Goal: Information Seeking & Learning: Learn about a topic

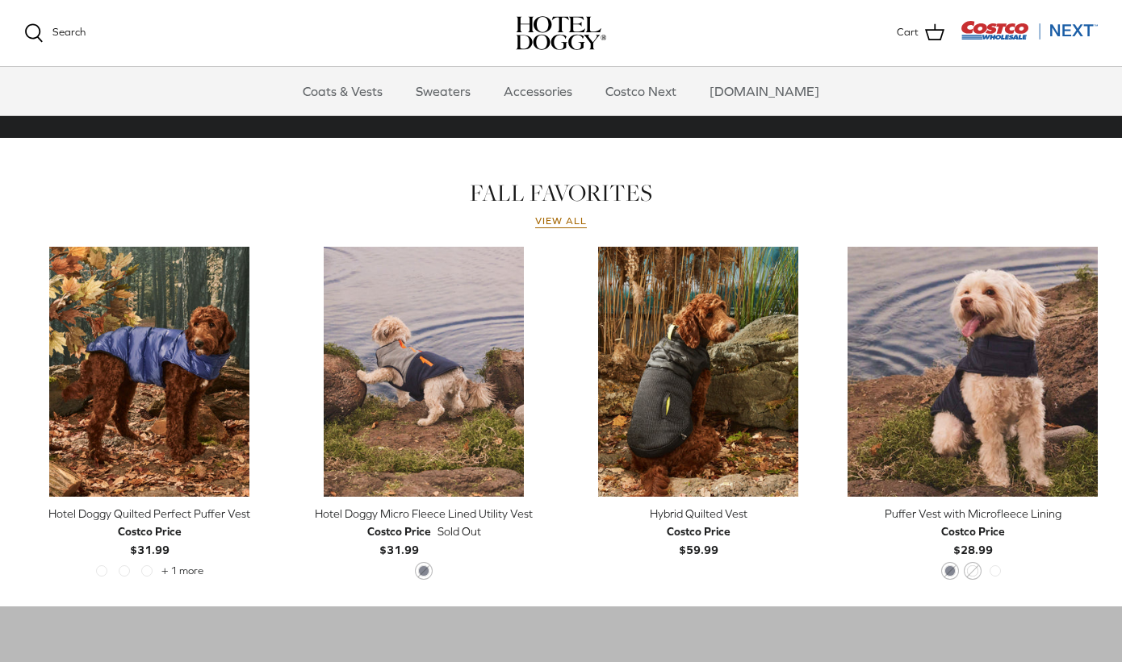
scroll to position [645, 0]
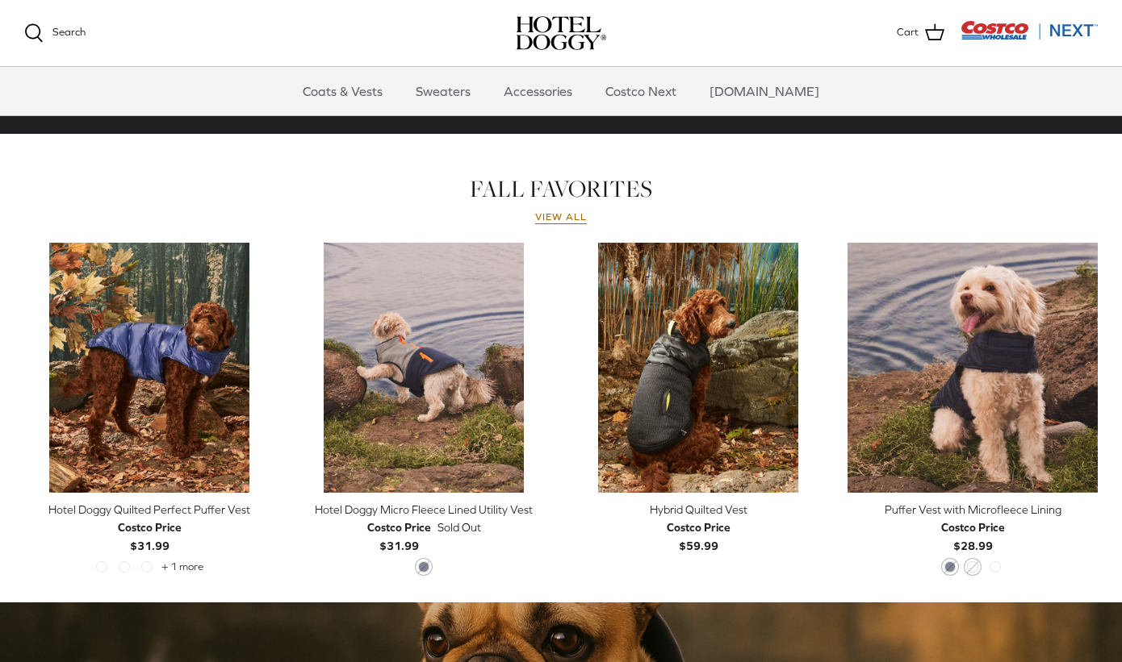
click at [989, 508] on div "Puffer Vest with Microfleece Lining" at bounding box center [972, 510] width 250 height 18
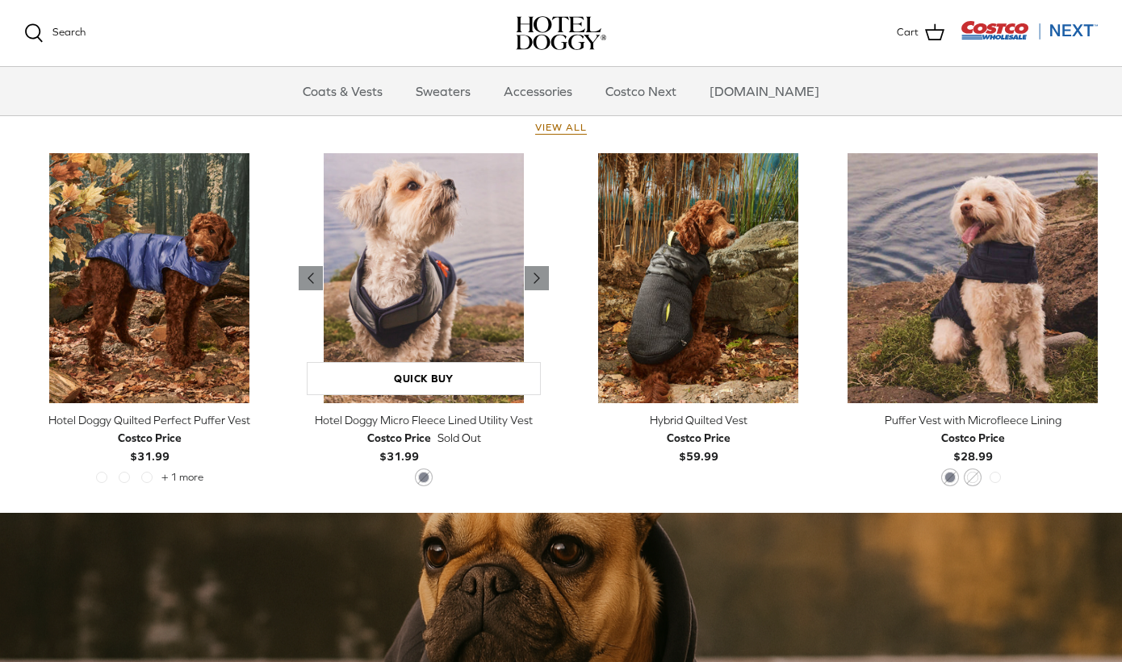
scroll to position [742, 0]
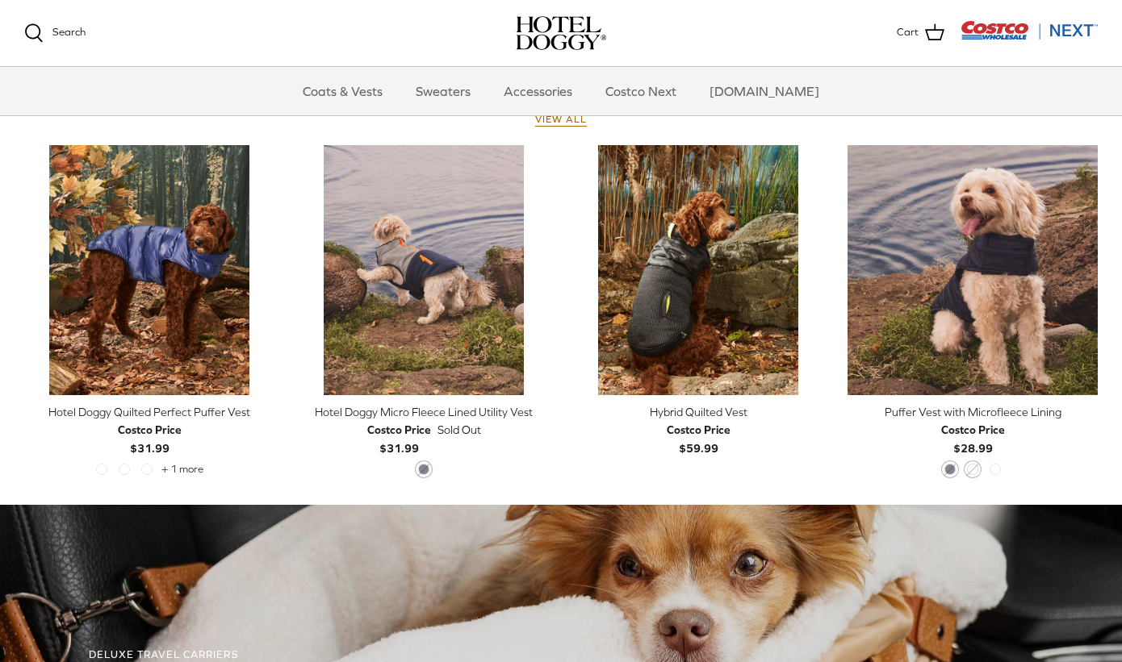
click at [234, 413] on div "Hotel Doggy Quilted Perfect Puffer Vest" at bounding box center [149, 412] width 250 height 18
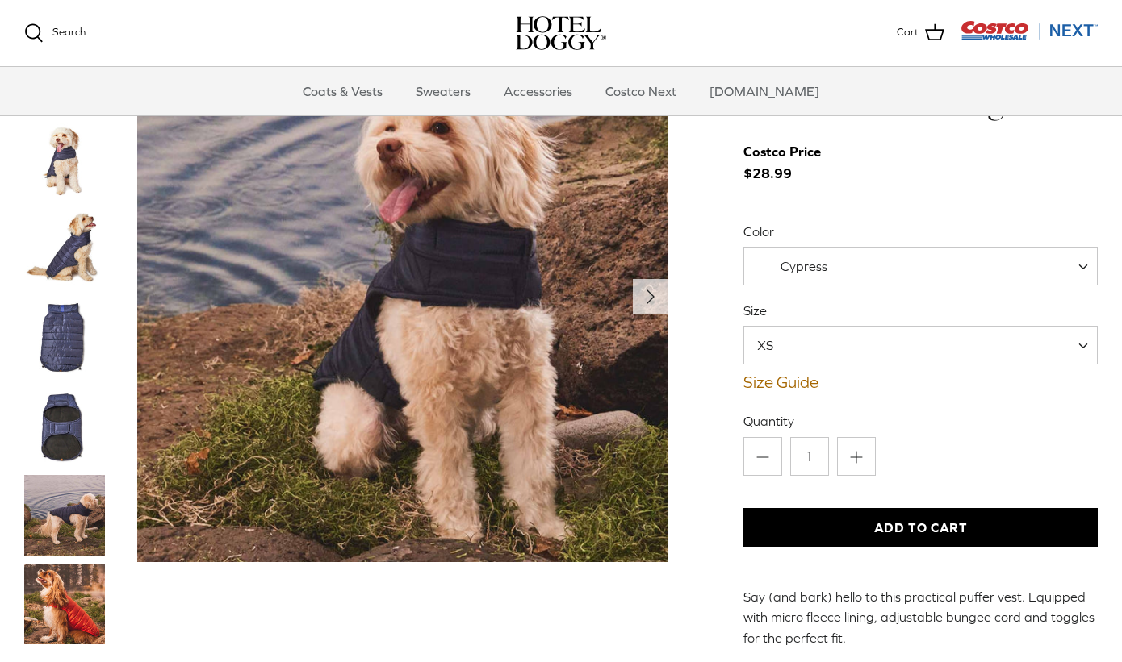
scroll to position [22, 0]
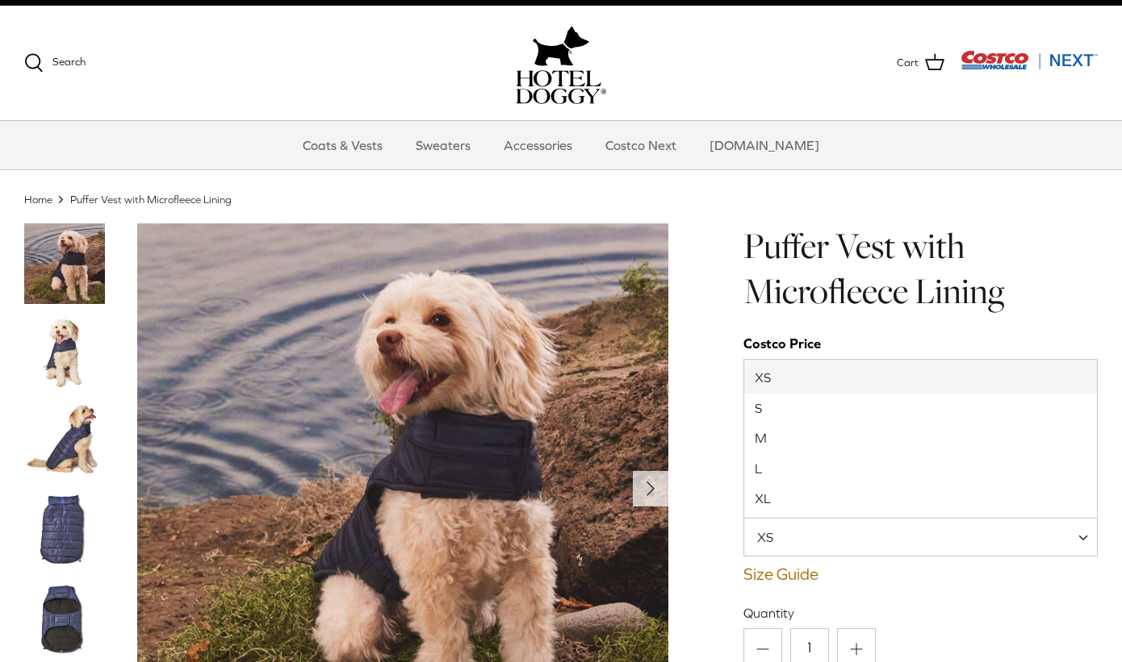
click at [844, 543] on span "XS" at bounding box center [920, 537] width 354 height 39
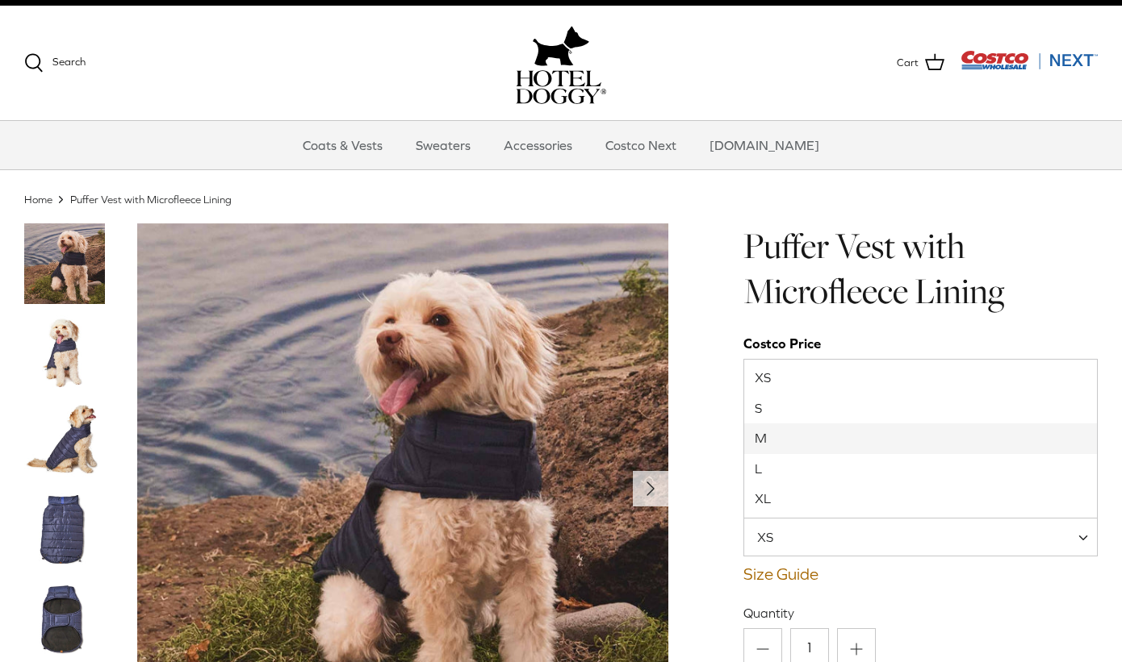
select select "M"
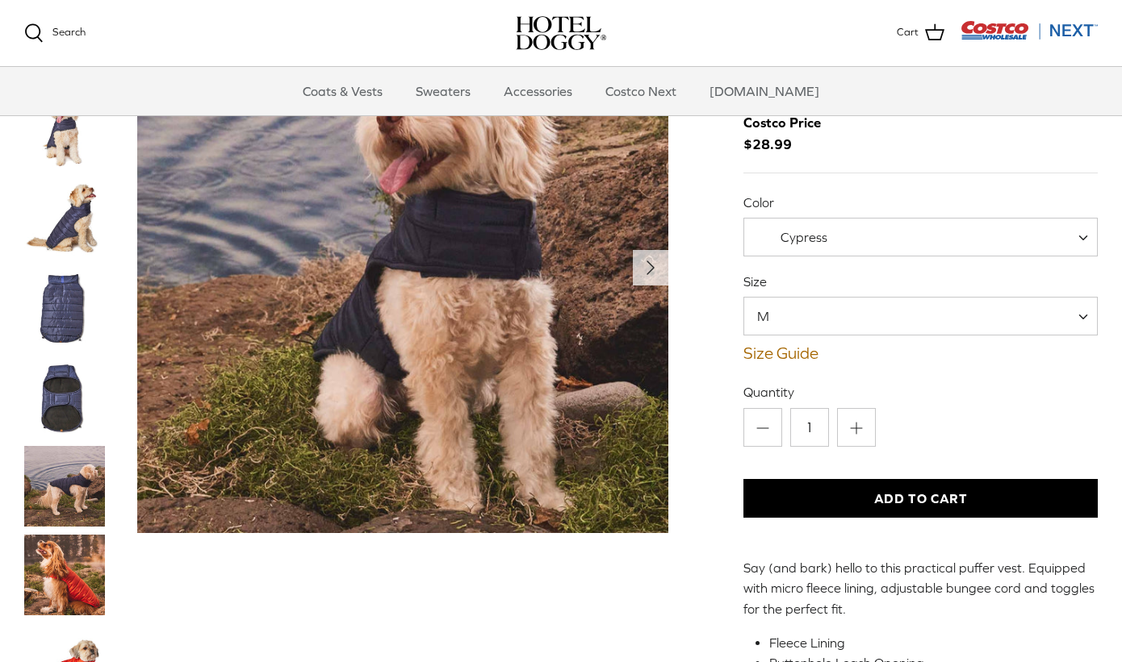
scroll to position [81, 0]
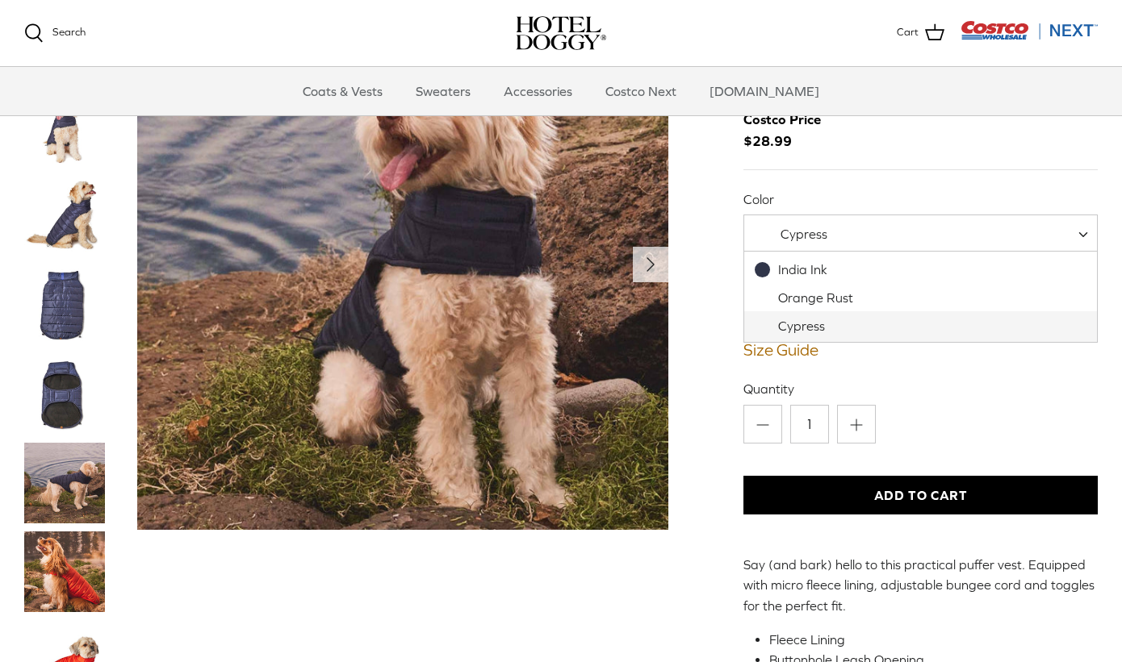
click at [846, 237] on span "Cypress" at bounding box center [801, 234] width 115 height 17
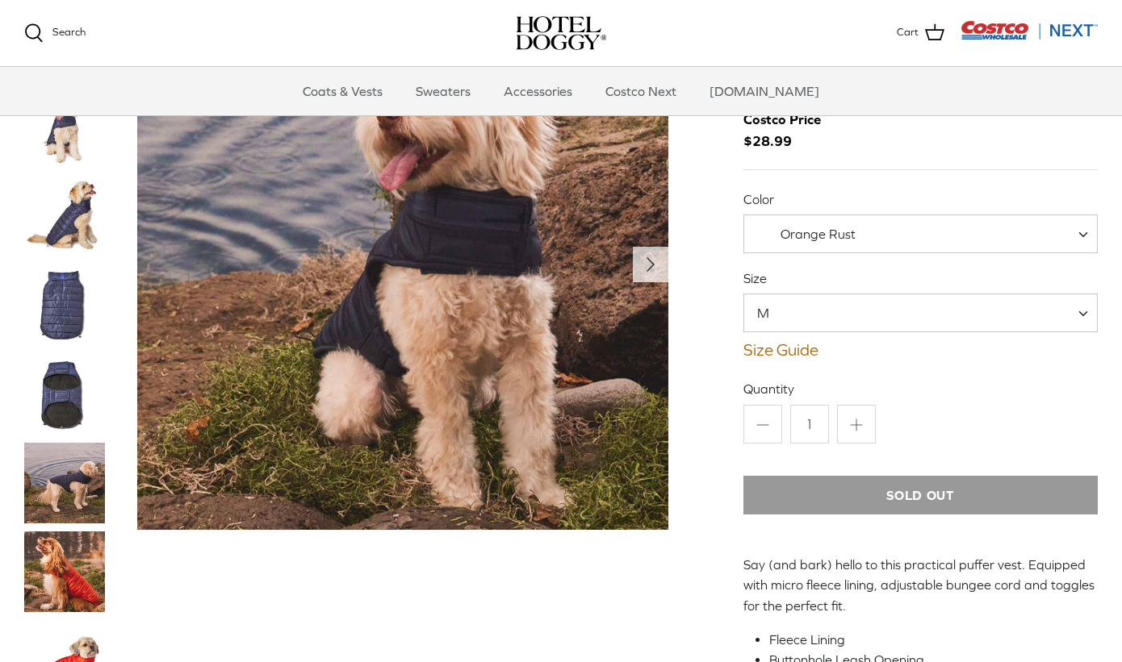
click at [859, 235] on span "Orange Rust" at bounding box center [816, 234] width 144 height 17
select select "Cypress"
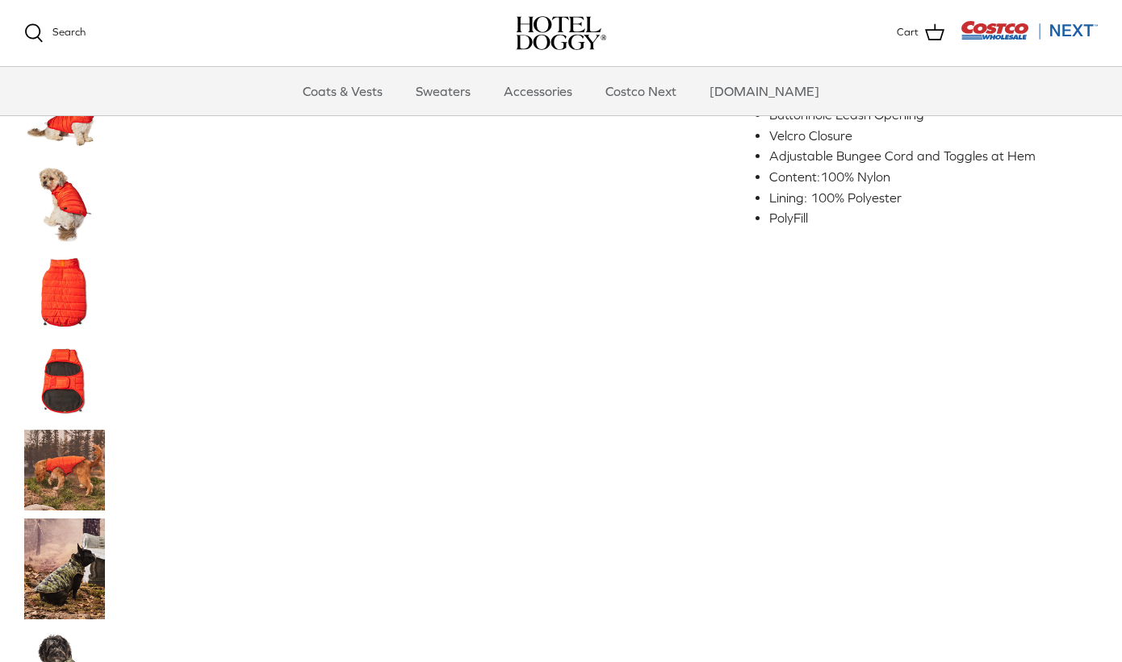
scroll to position [622, 0]
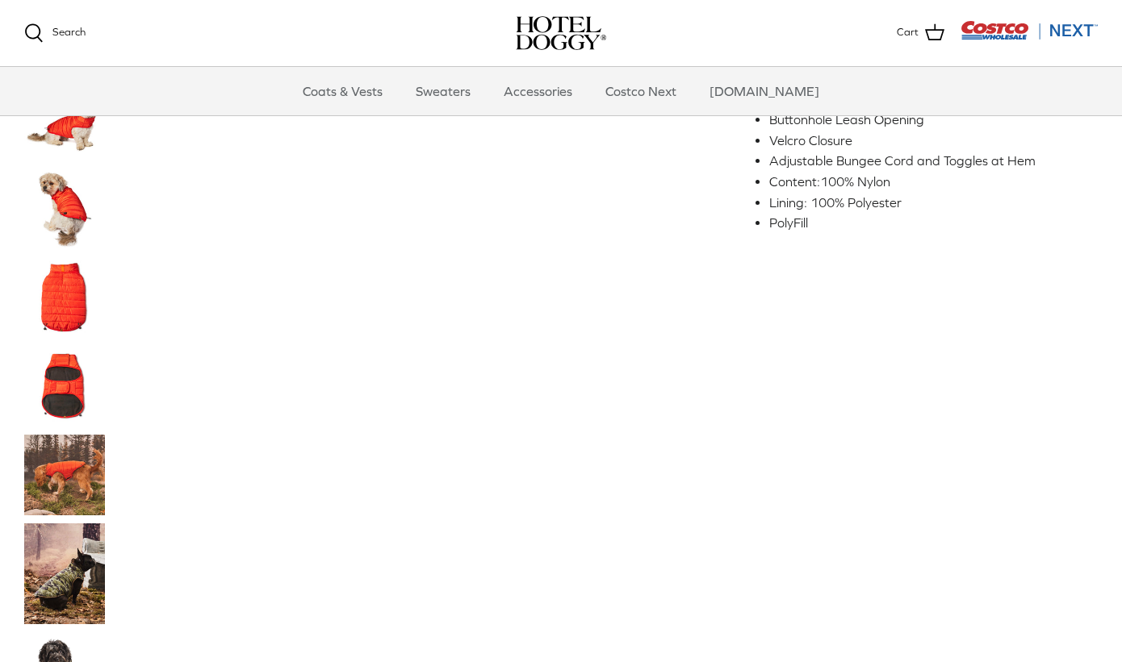
click at [77, 591] on img "Thumbnail Link" at bounding box center [64, 574] width 81 height 101
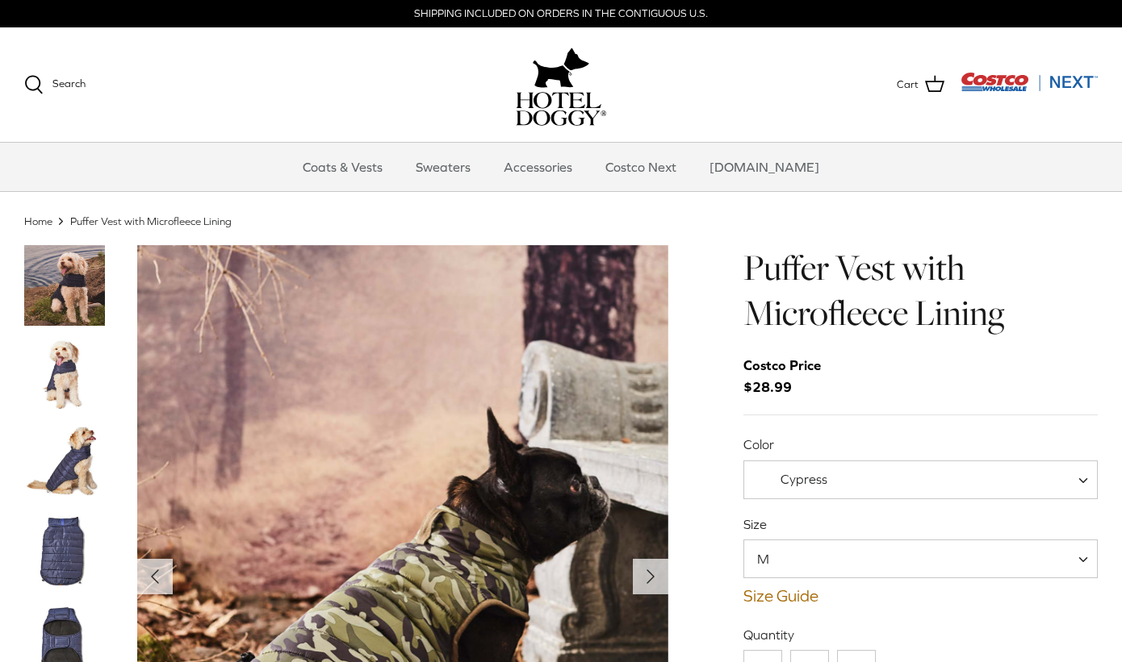
scroll to position [0, 0]
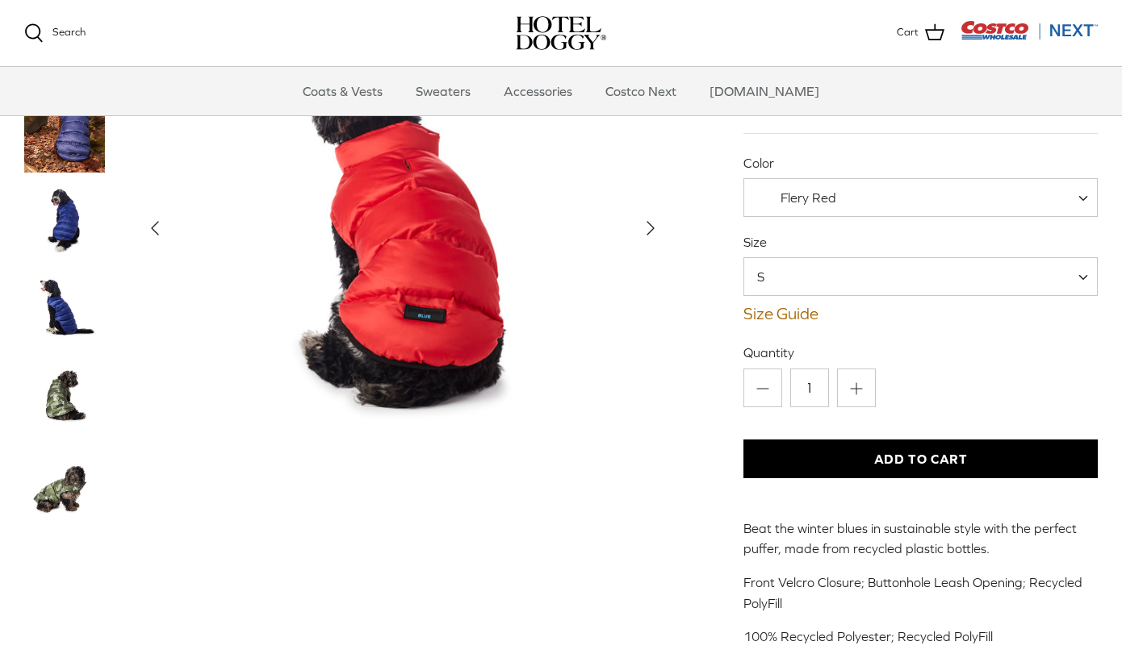
scroll to position [118, 0]
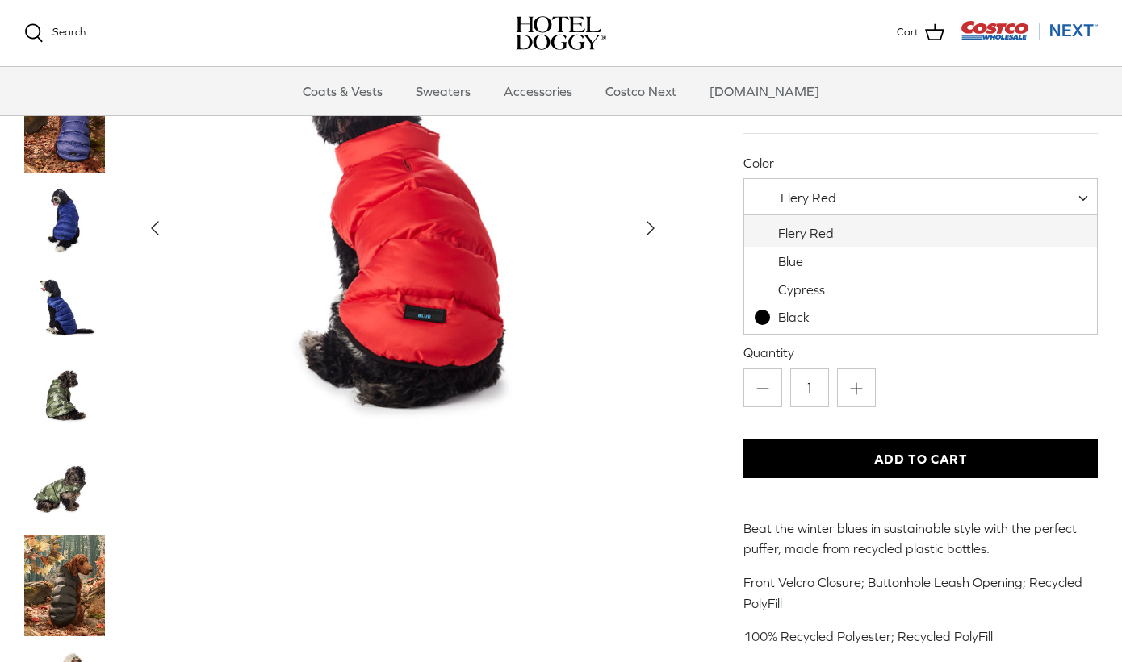
click at [797, 193] on span "Flery Red" at bounding box center [808, 197] width 56 height 15
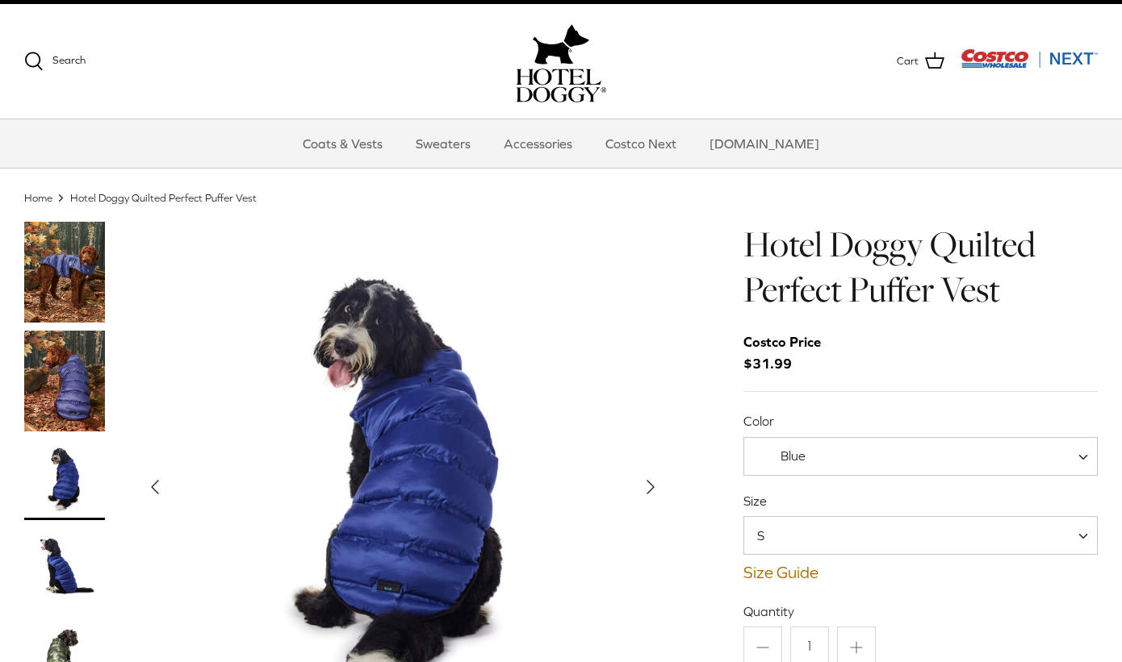
scroll to position [10, 0]
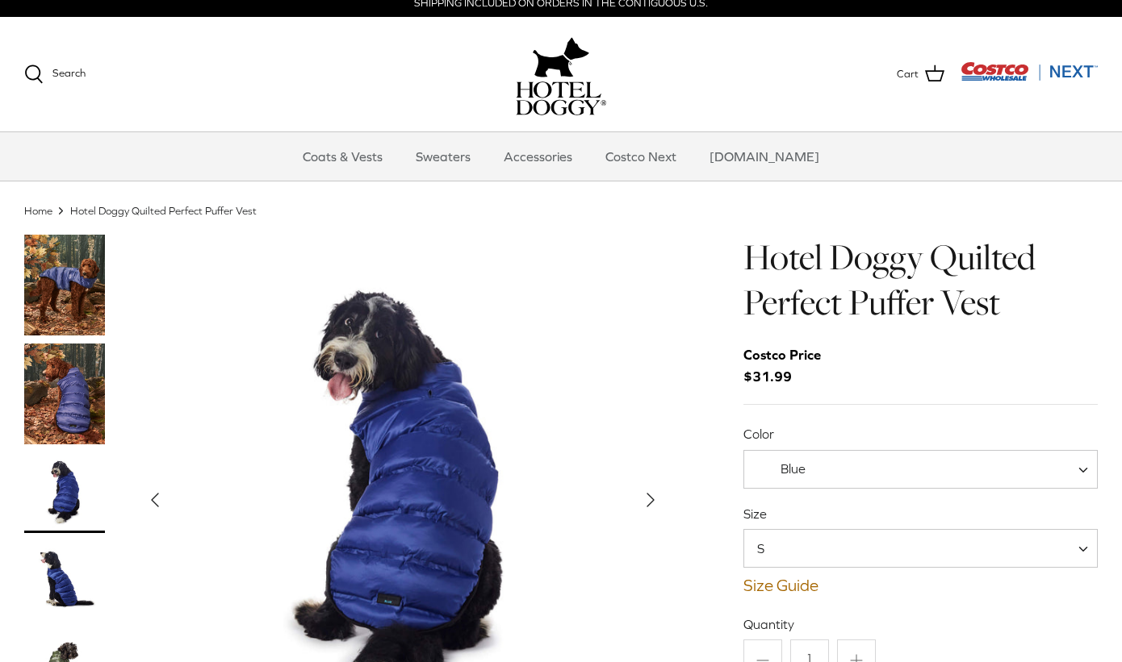
click at [785, 479] on span "Blue" at bounding box center [920, 469] width 354 height 39
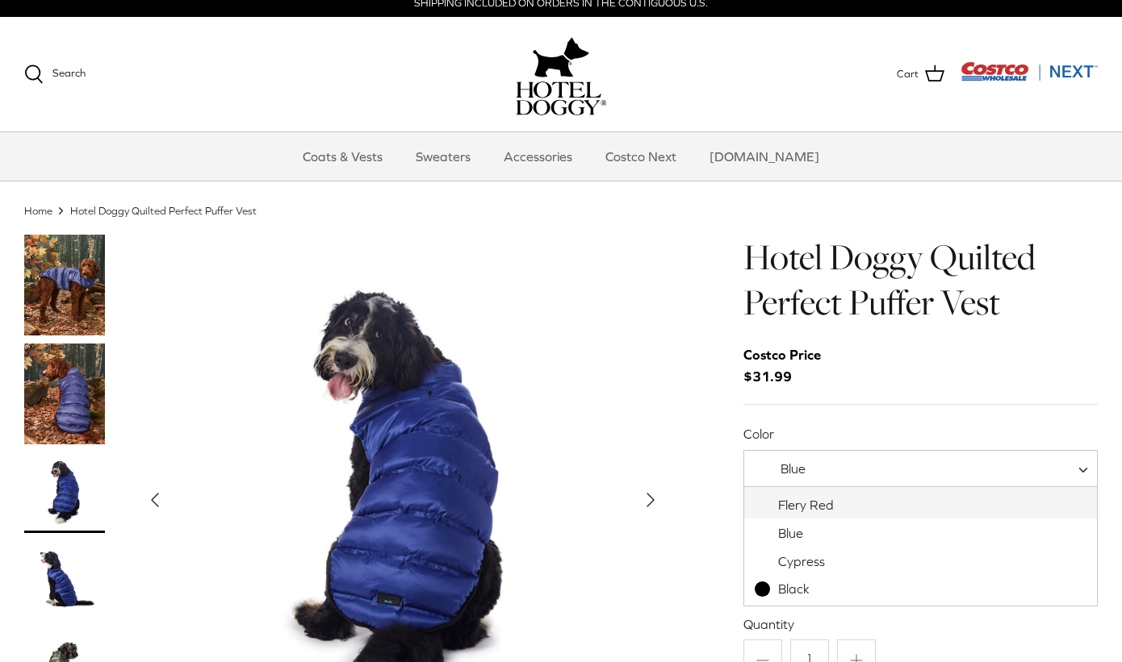
select select "Flery Red"
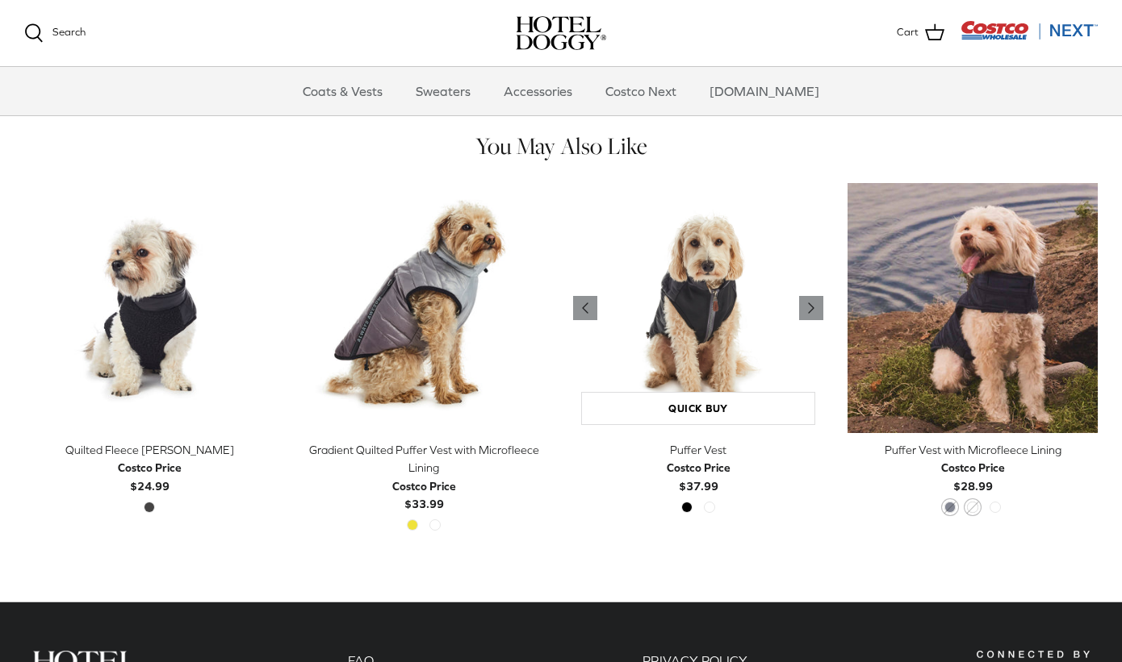
scroll to position [1205, 0]
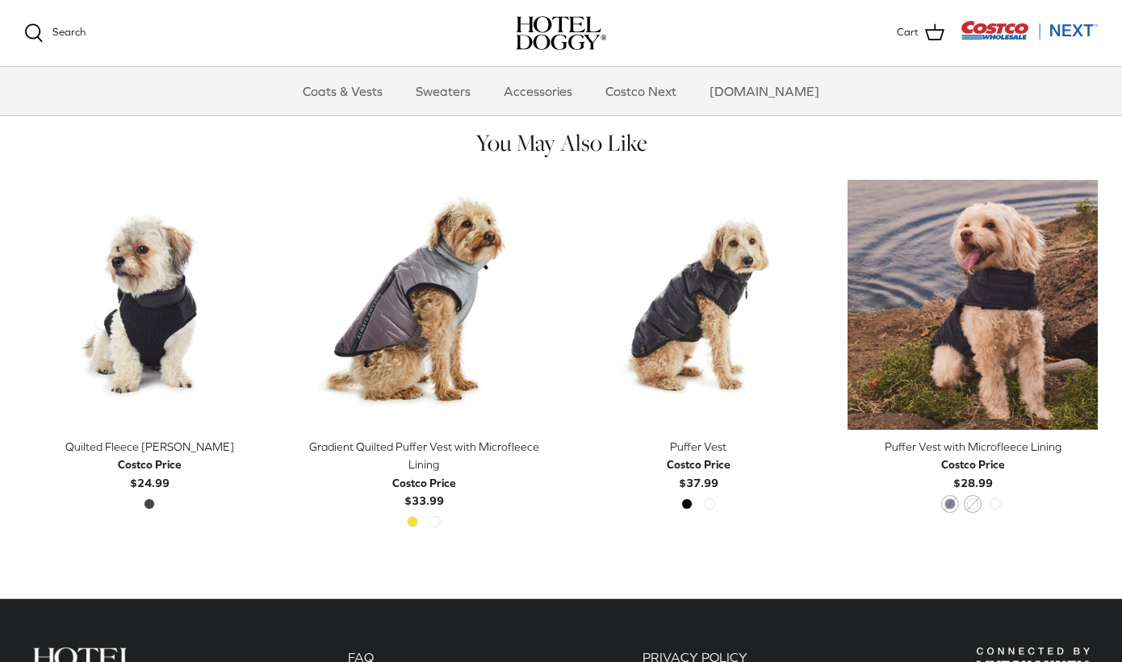
click at [714, 445] on div "Puffer Vest" at bounding box center [698, 447] width 250 height 18
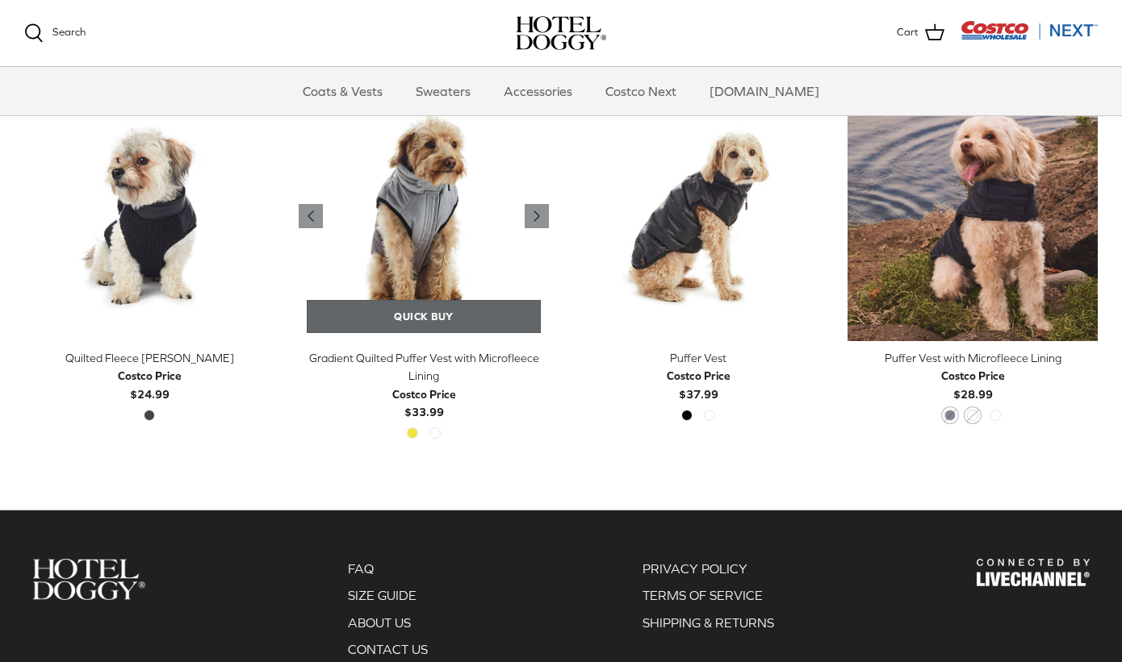
scroll to position [1298, 0]
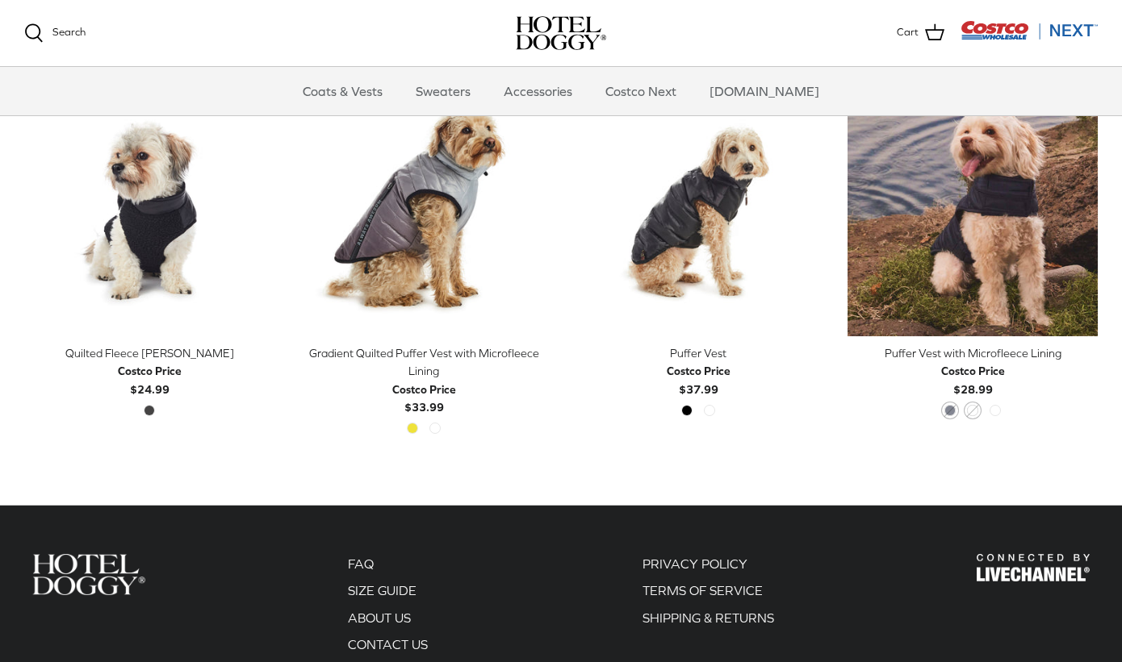
click at [408, 351] on div "Gradient Quilted Puffer Vest with Microfleece Lining" at bounding box center [424, 363] width 250 height 36
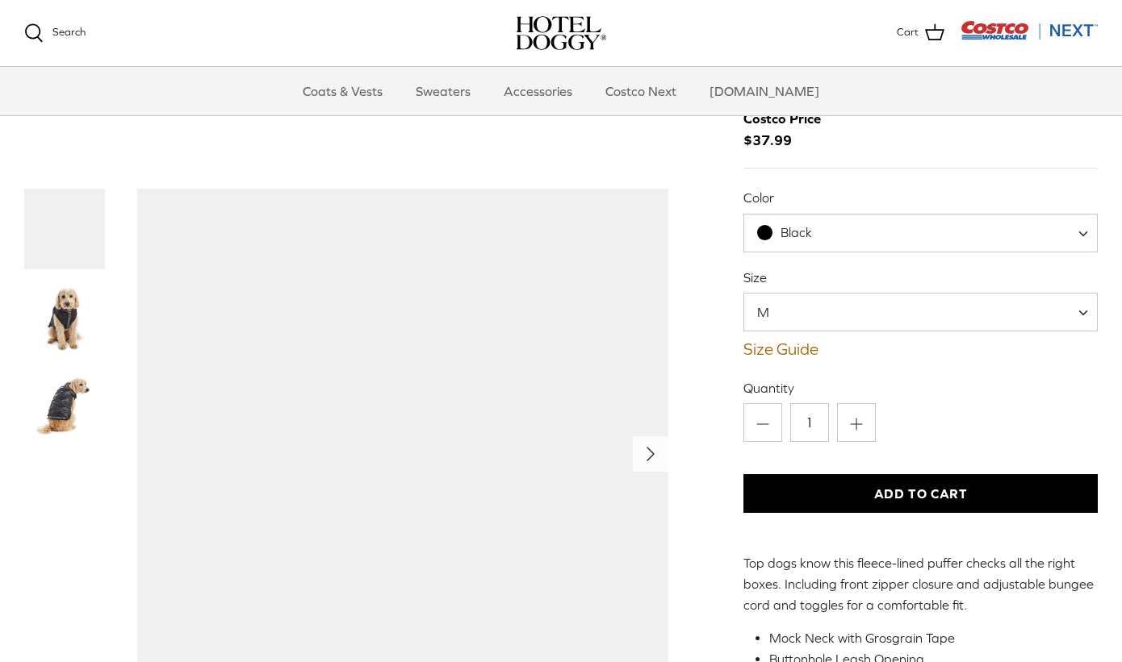
scroll to position [71, 0]
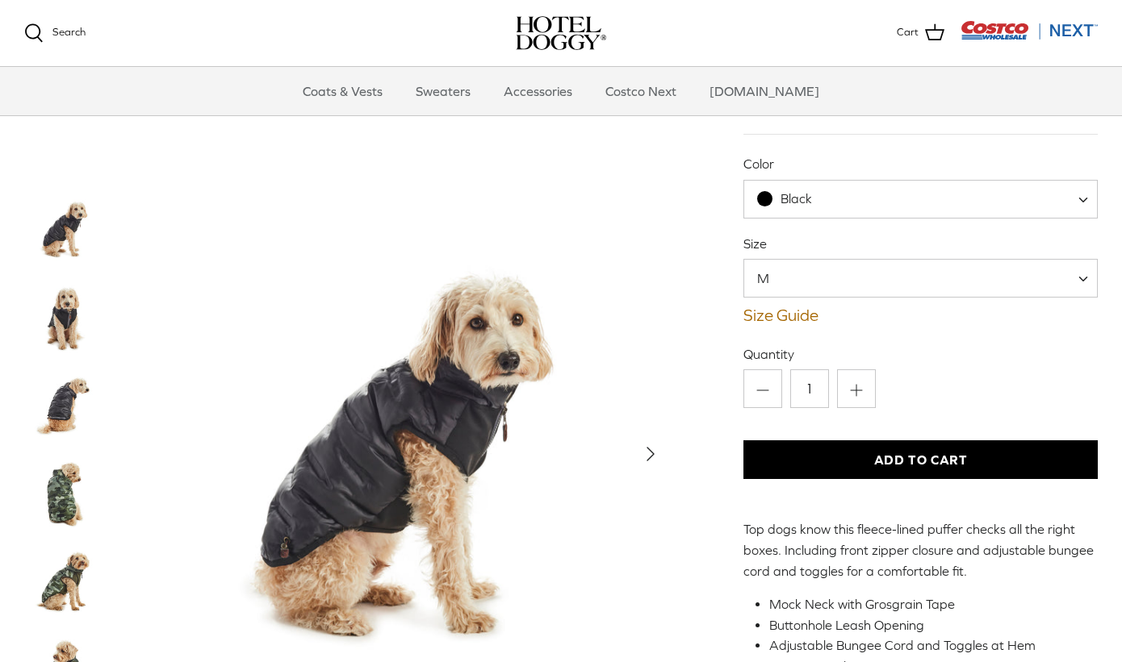
click at [834, 200] on span "Black" at bounding box center [794, 198] width 100 height 17
click at [820, 203] on span "Cypress" at bounding box center [803, 198] width 47 height 15
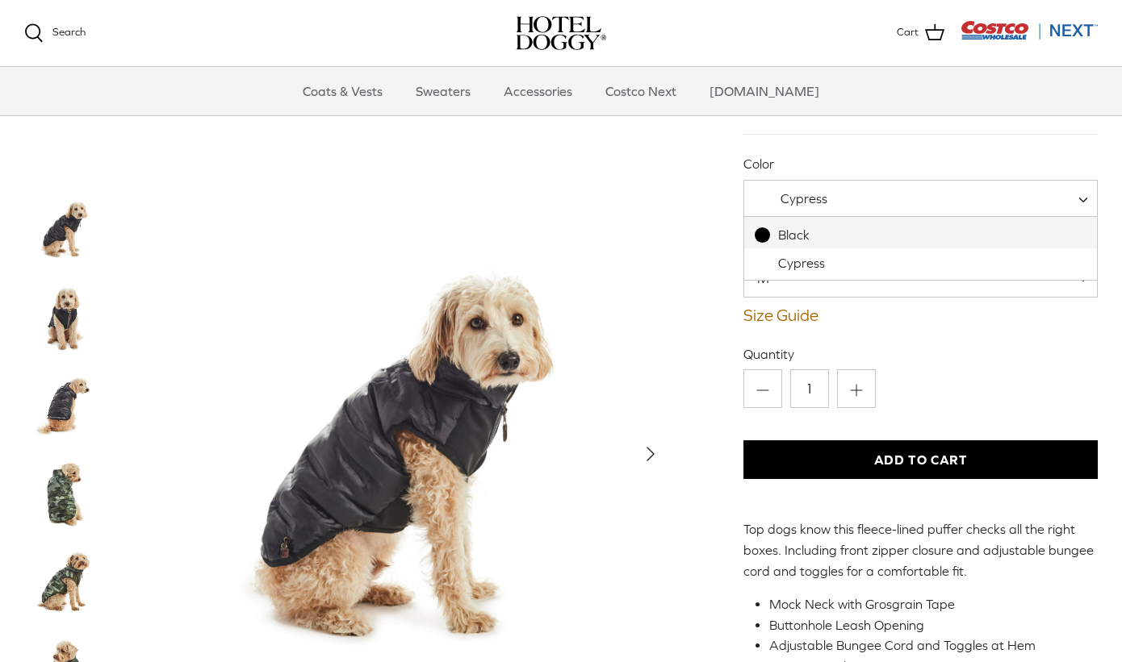
select select "Black"
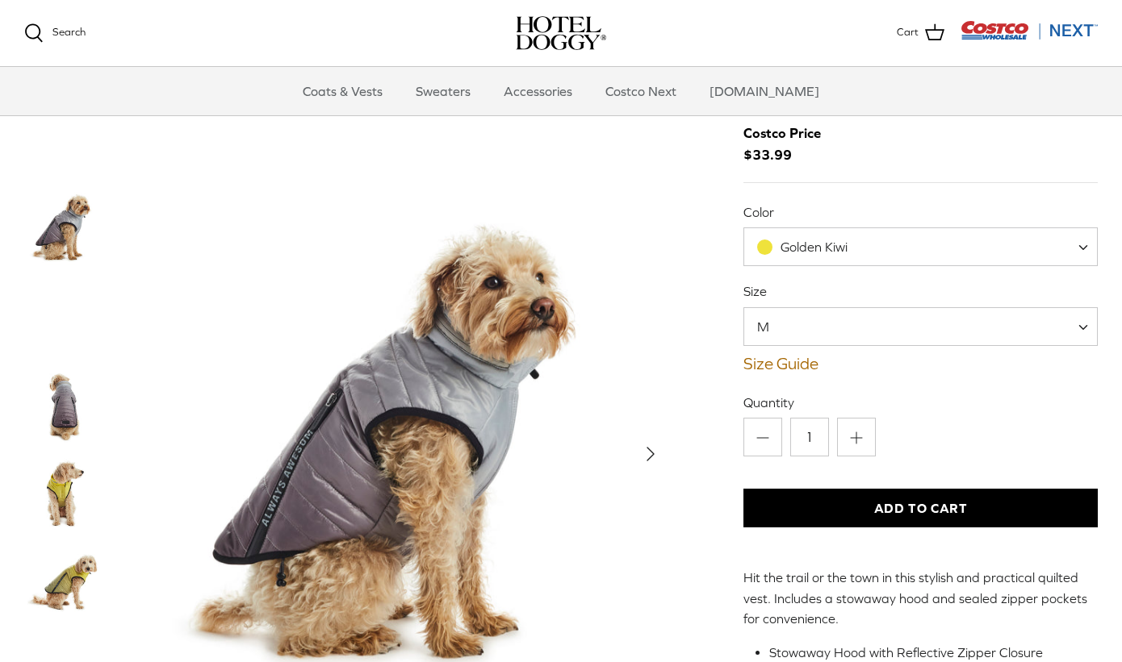
scroll to position [119, 0]
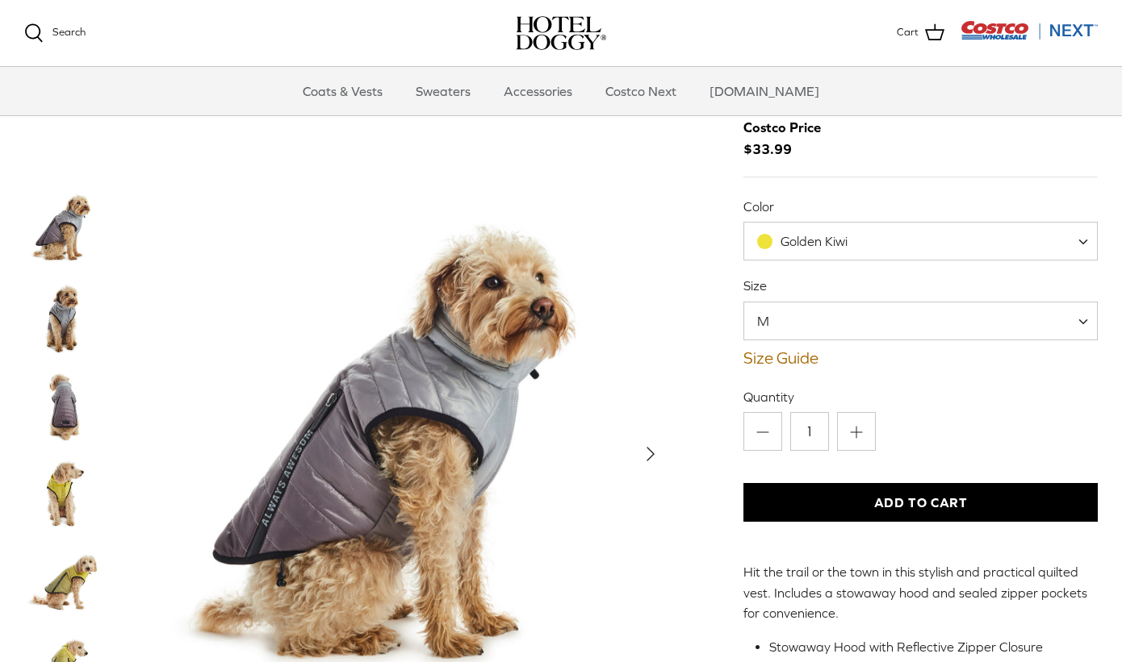
click at [825, 234] on span "Golden Kiwi" at bounding box center [813, 241] width 67 height 15
select select "High Rise"
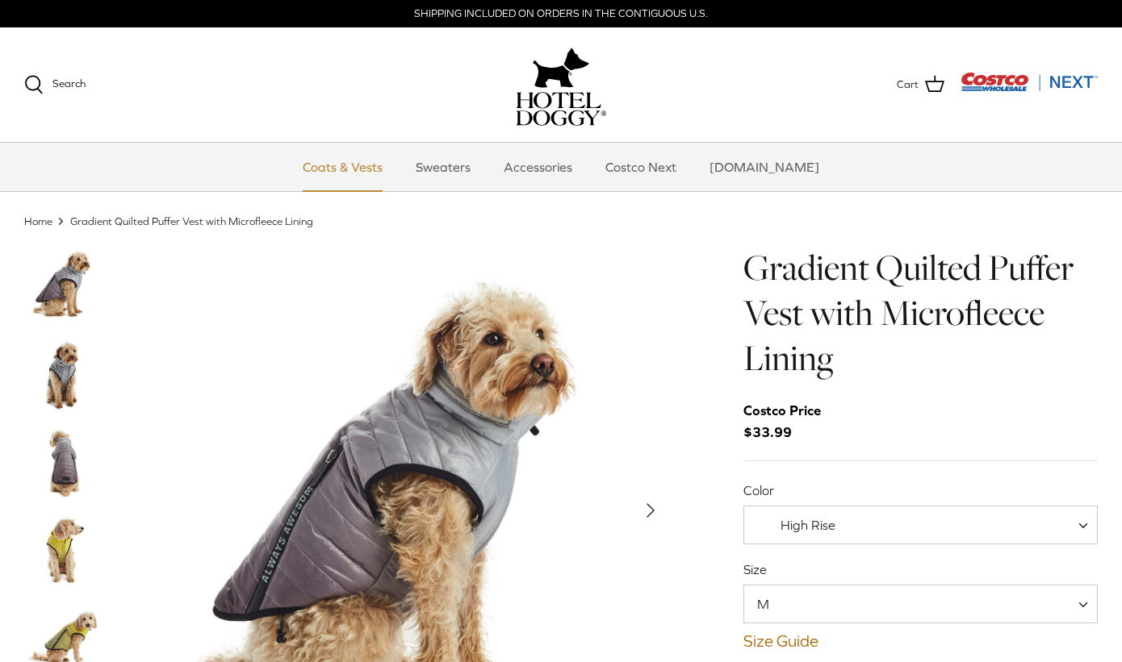
click at [396, 172] on link "Coats & Vests" at bounding box center [342, 167] width 109 height 48
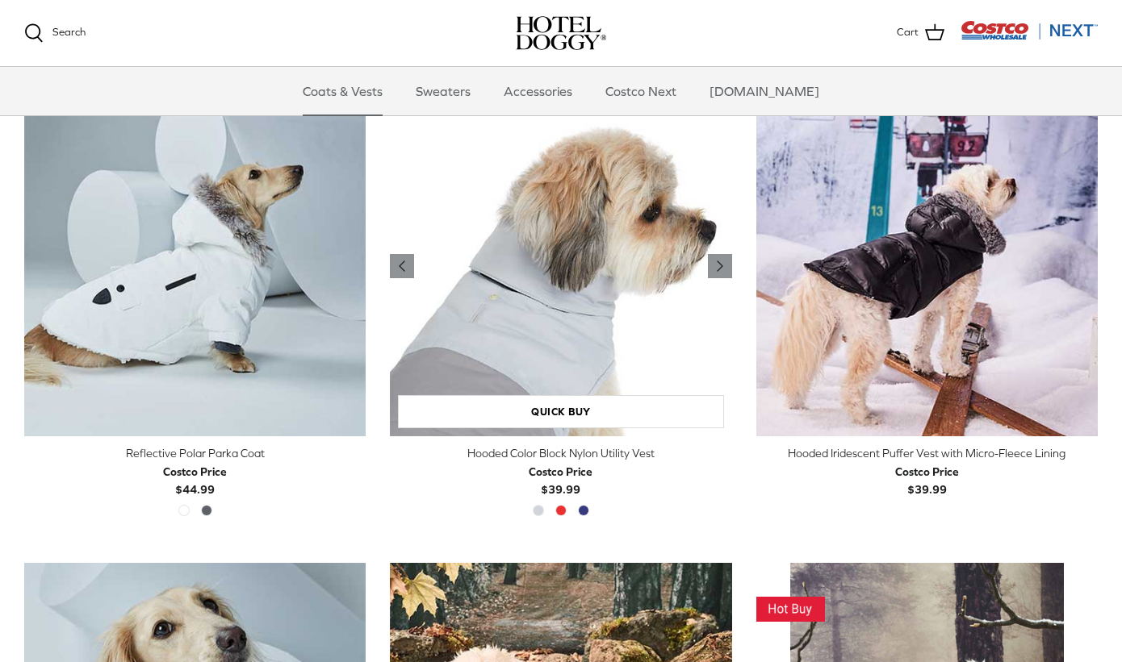
scroll to position [1352, 0]
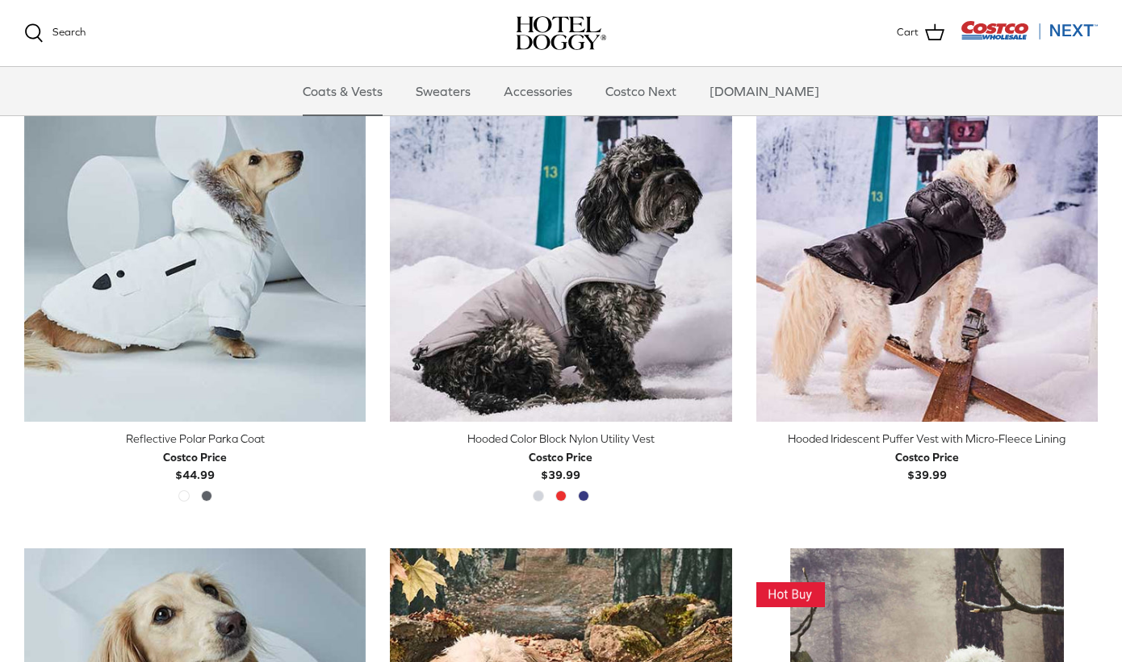
click at [260, 437] on div "Reflective Polar Parka Coat" at bounding box center [194, 439] width 341 height 18
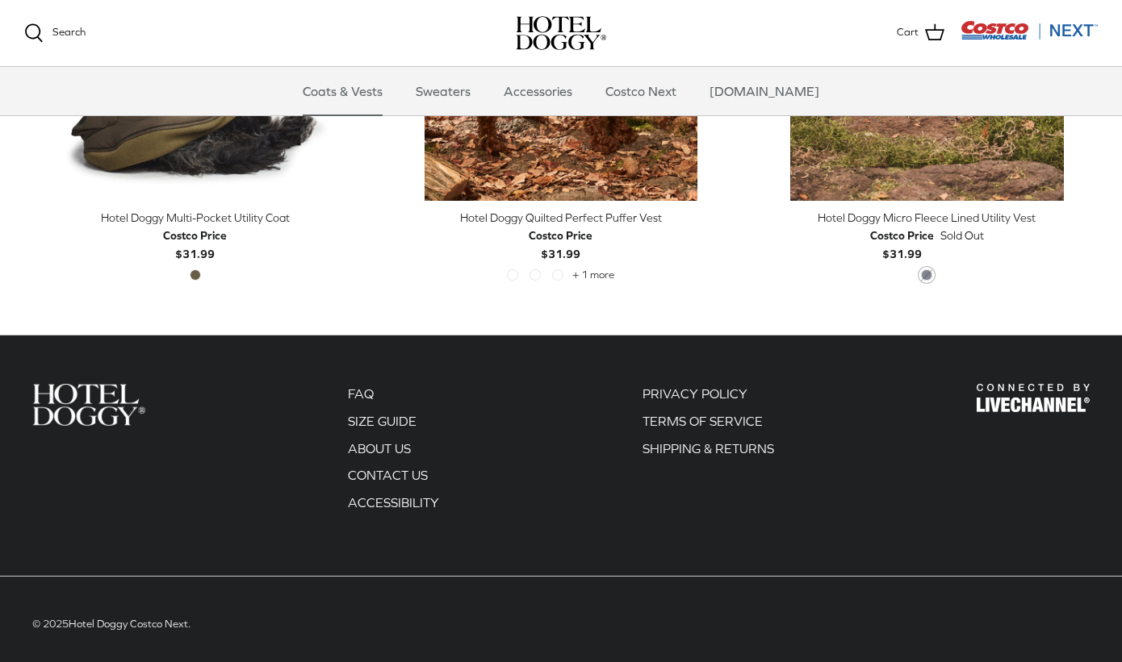
scroll to position [3444, 0]
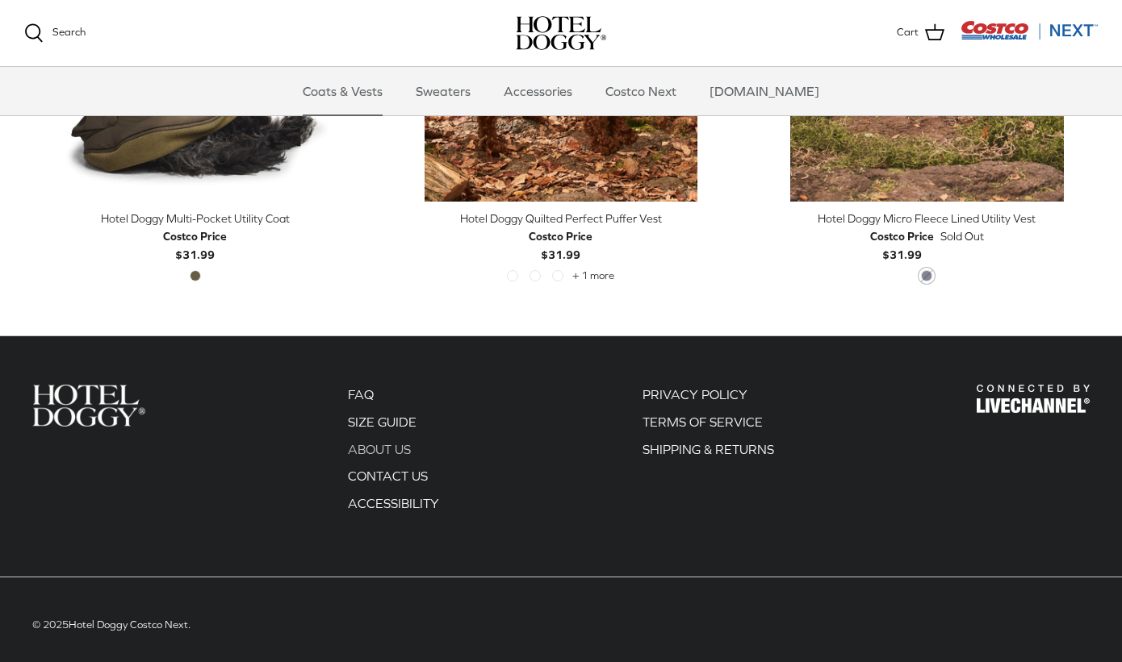
click at [391, 442] on link "ABOUT US" at bounding box center [379, 449] width 63 height 15
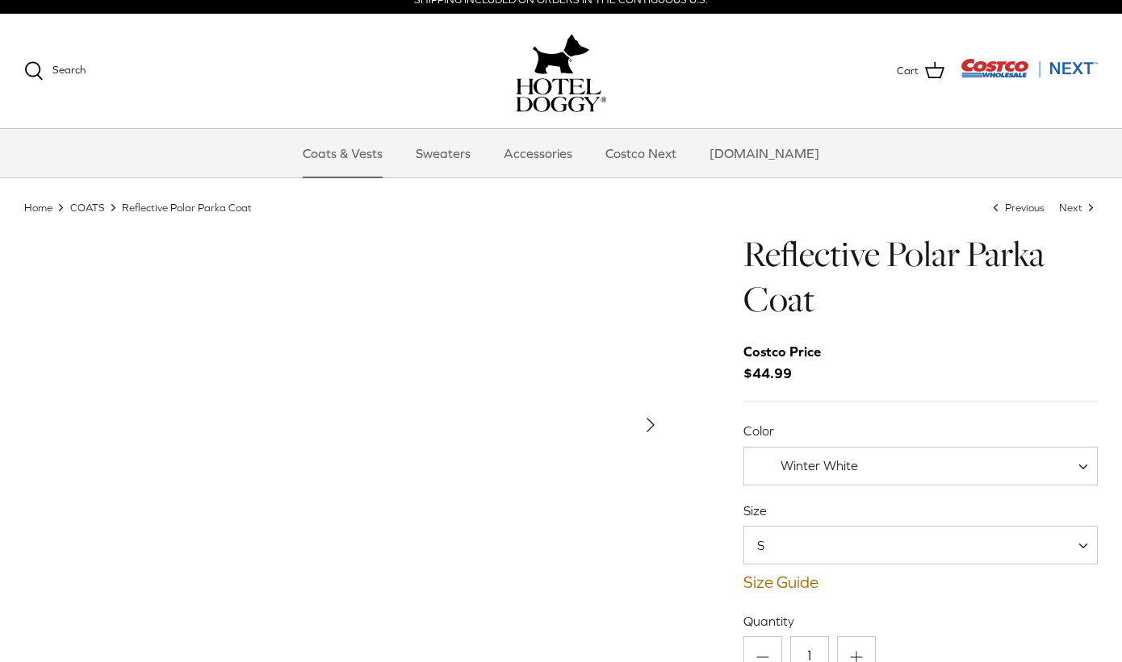
scroll to position [14, 0]
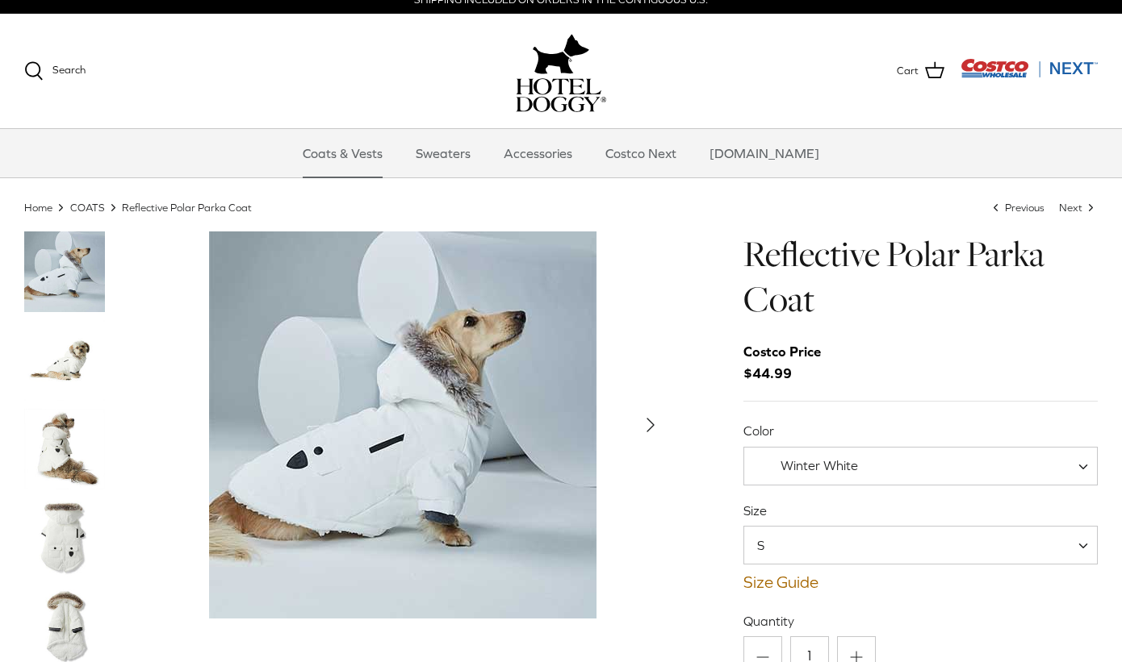
click at [48, 460] on img "Thumbnail Link" at bounding box center [64, 449] width 81 height 81
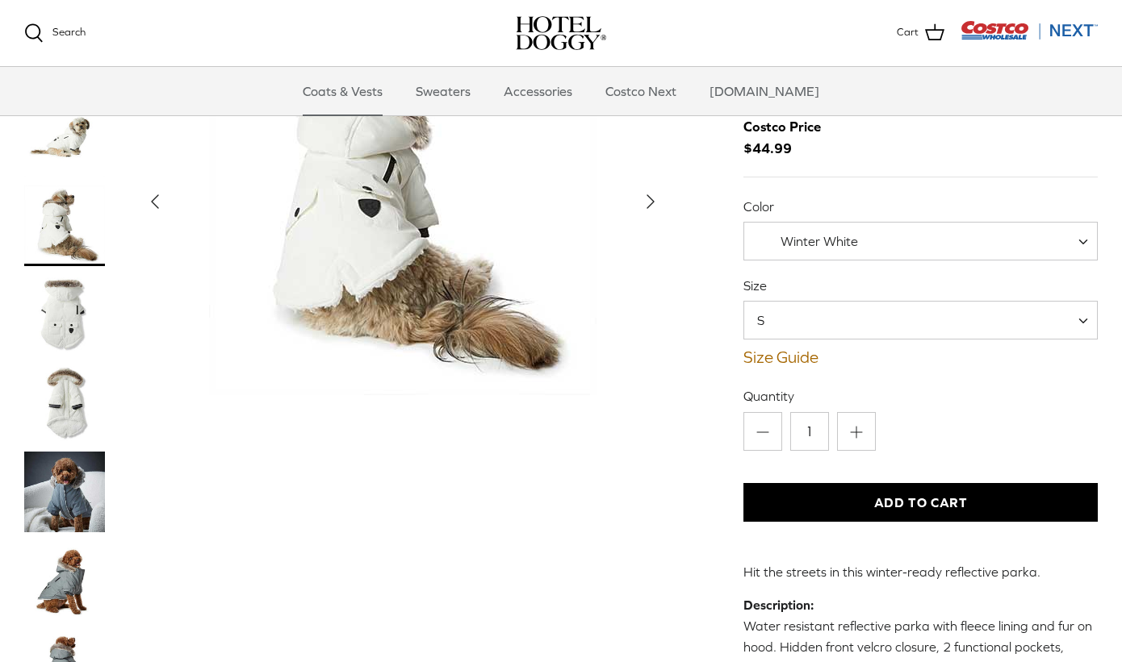
scroll to position [90, 0]
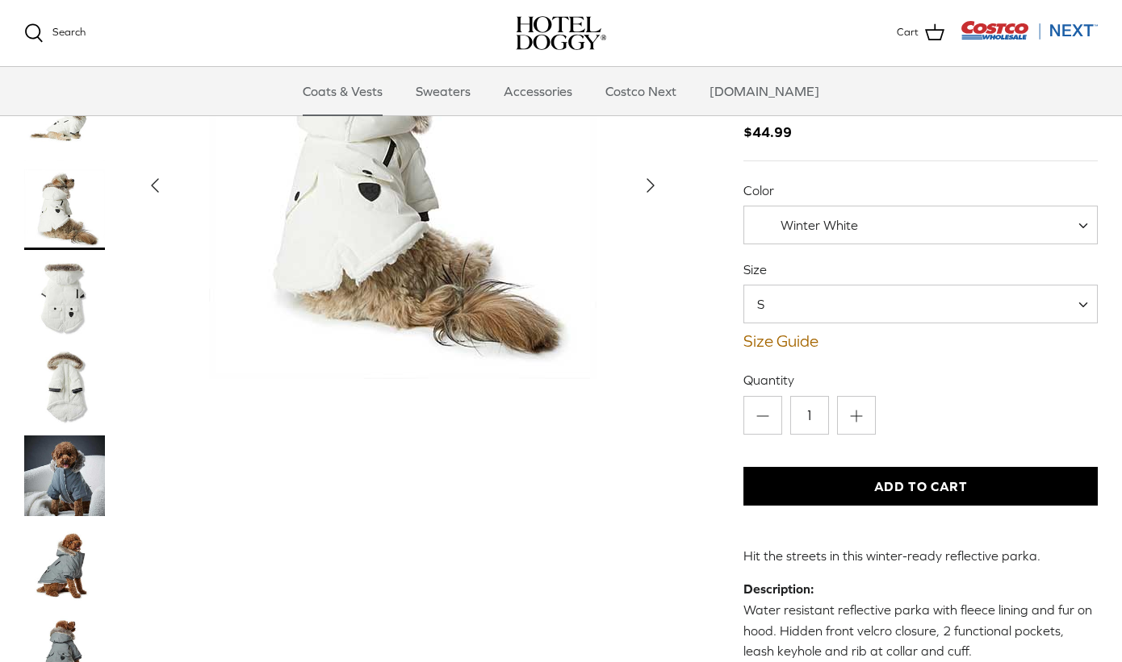
click at [57, 495] on img "Thumbnail Link" at bounding box center [64, 476] width 81 height 81
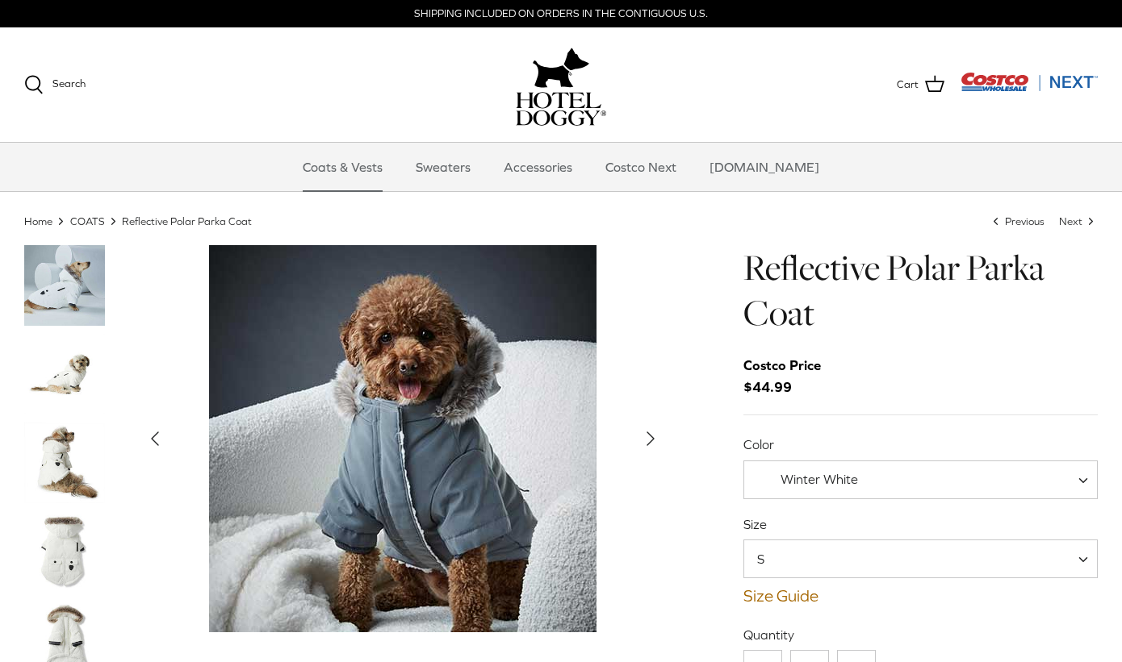
scroll to position [0, 0]
click at [73, 382] on img "Thumbnail Link" at bounding box center [64, 374] width 81 height 81
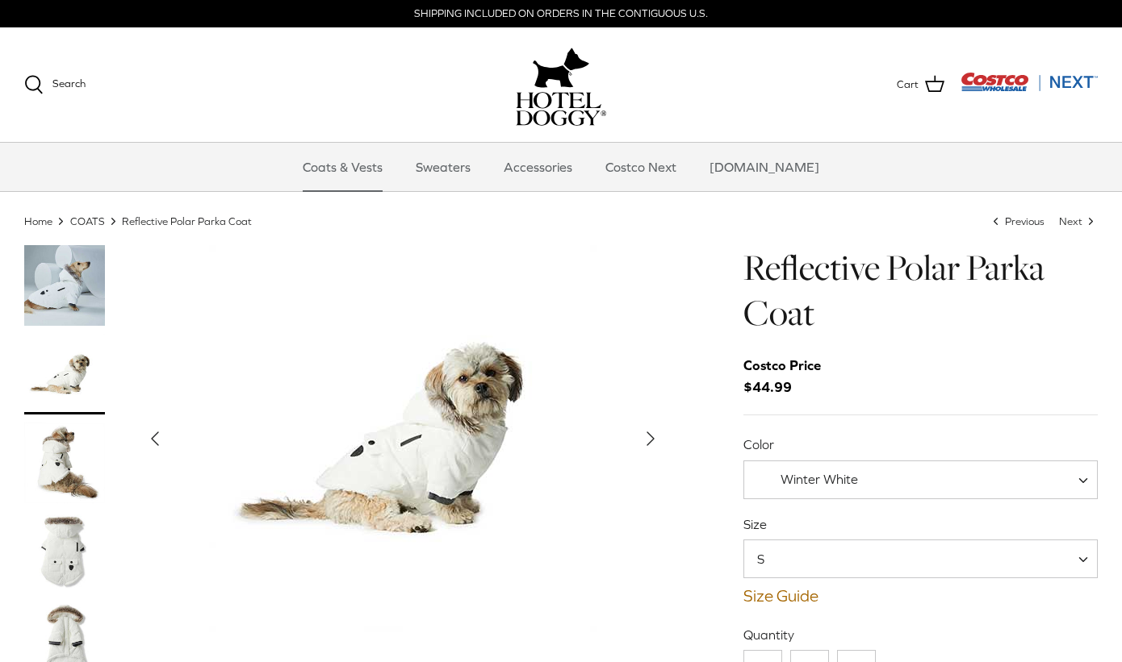
click at [73, 293] on img "Thumbnail Link" at bounding box center [64, 285] width 81 height 81
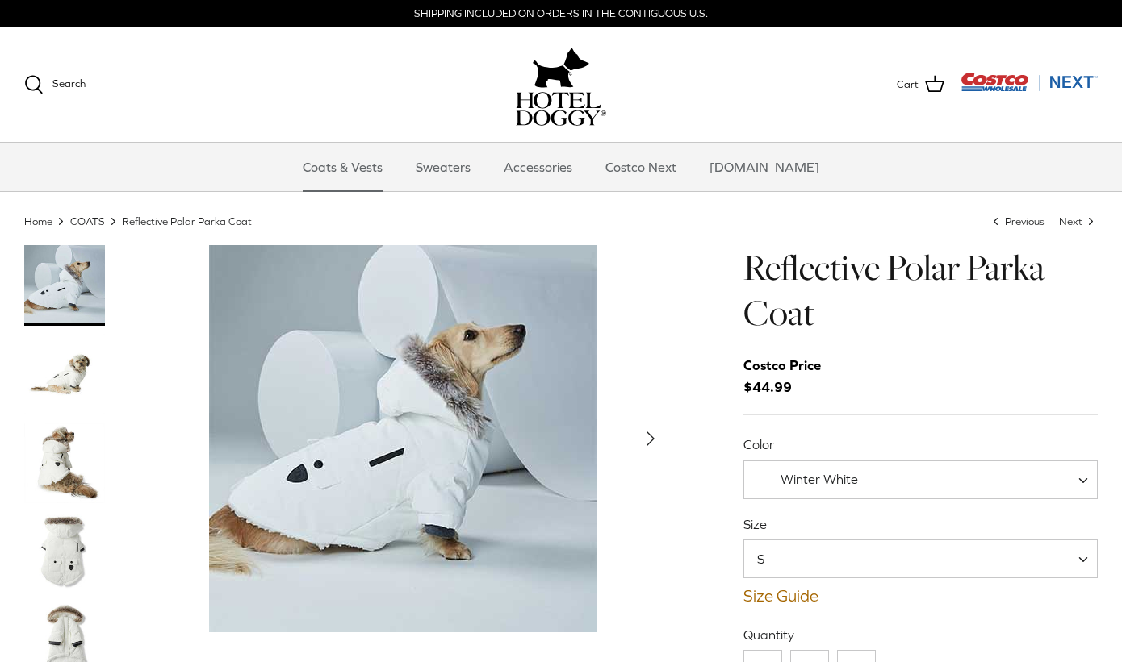
click at [864, 487] on span "Winter White" at bounding box center [817, 479] width 146 height 17
click at [820, 563] on span "S" at bounding box center [920, 559] width 354 height 39
select select "L"
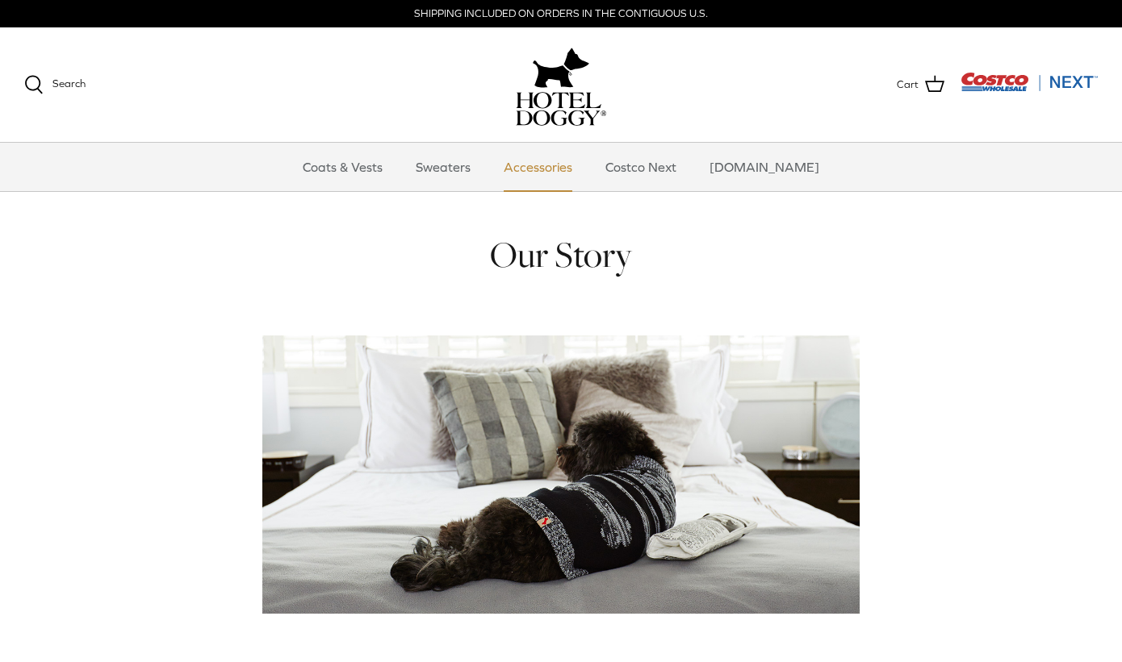
click at [549, 173] on link "Accessories" at bounding box center [538, 167] width 98 height 48
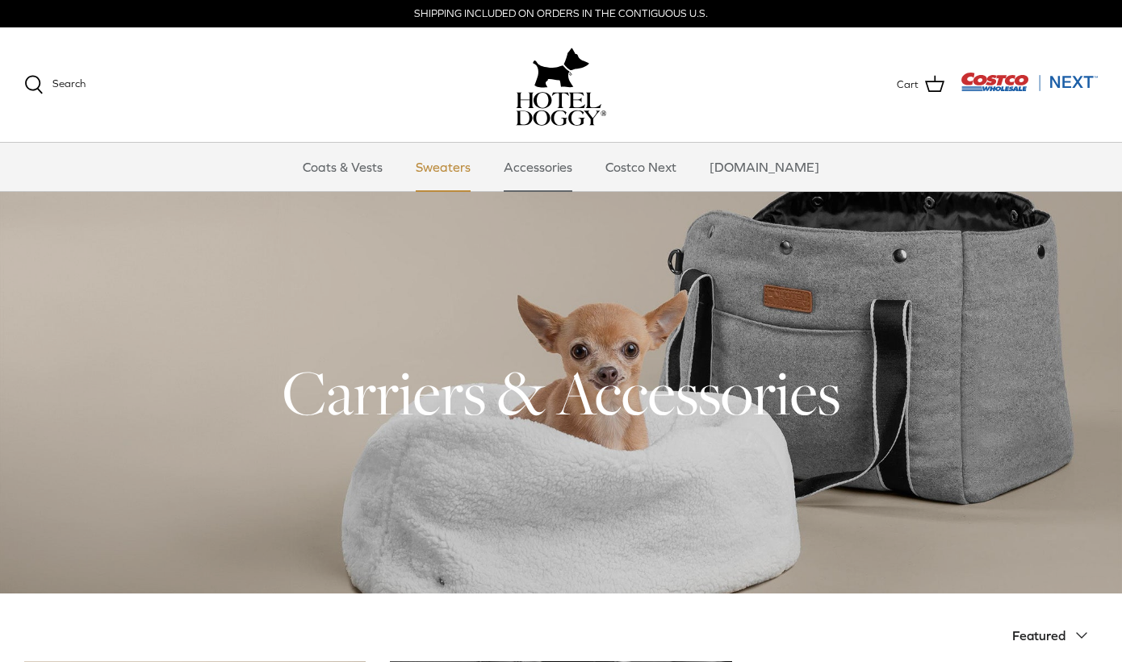
click at [457, 167] on link "Sweaters" at bounding box center [443, 167] width 84 height 48
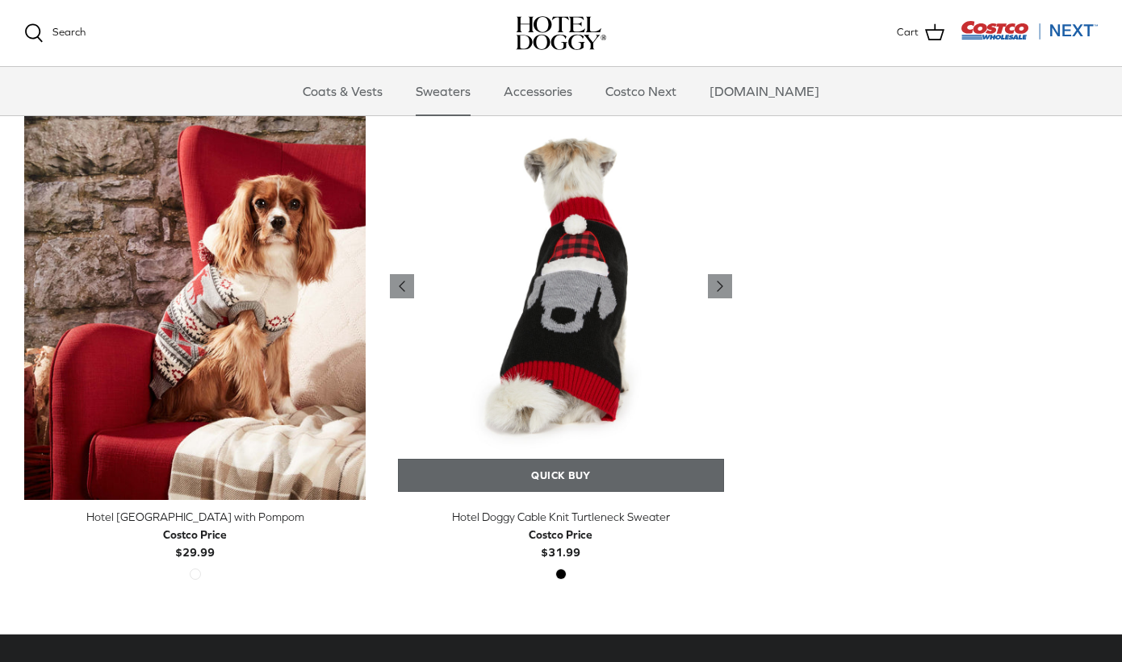
scroll to position [434, 0]
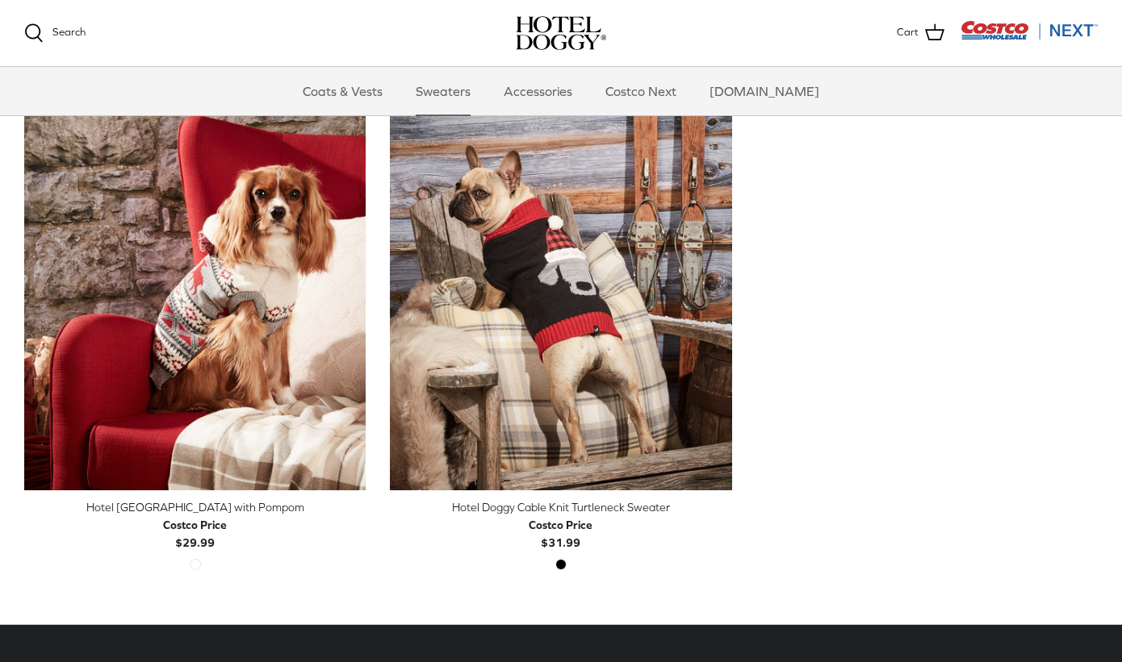
click at [266, 508] on div "Hotel [GEOGRAPHIC_DATA] with Pompom" at bounding box center [194, 508] width 341 height 18
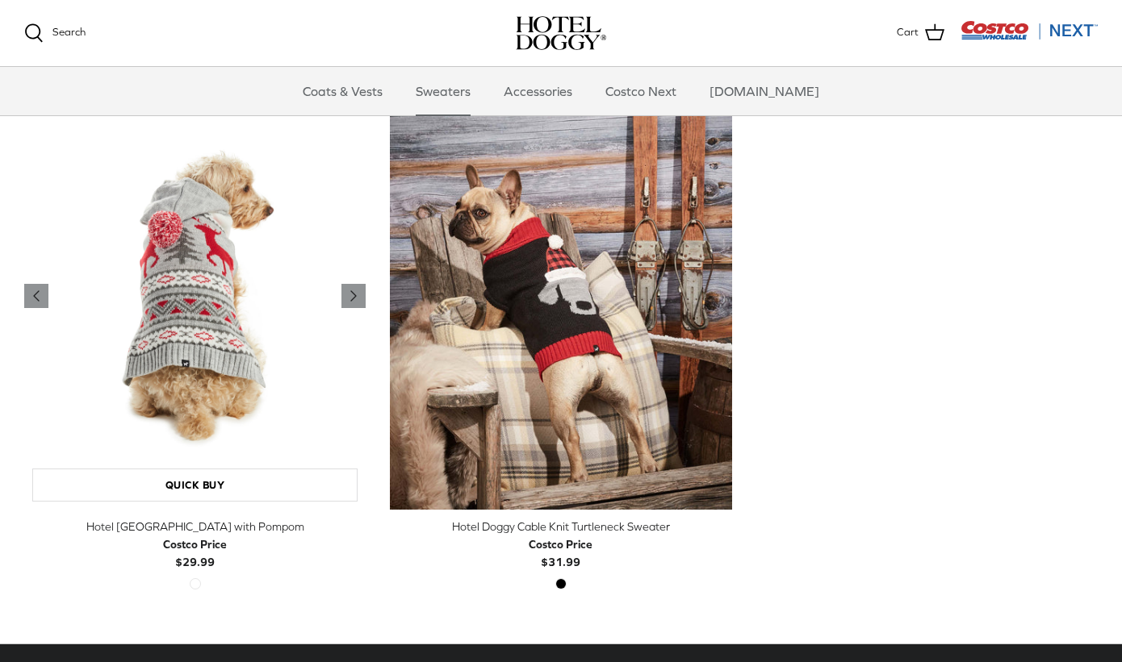
scroll to position [418, 0]
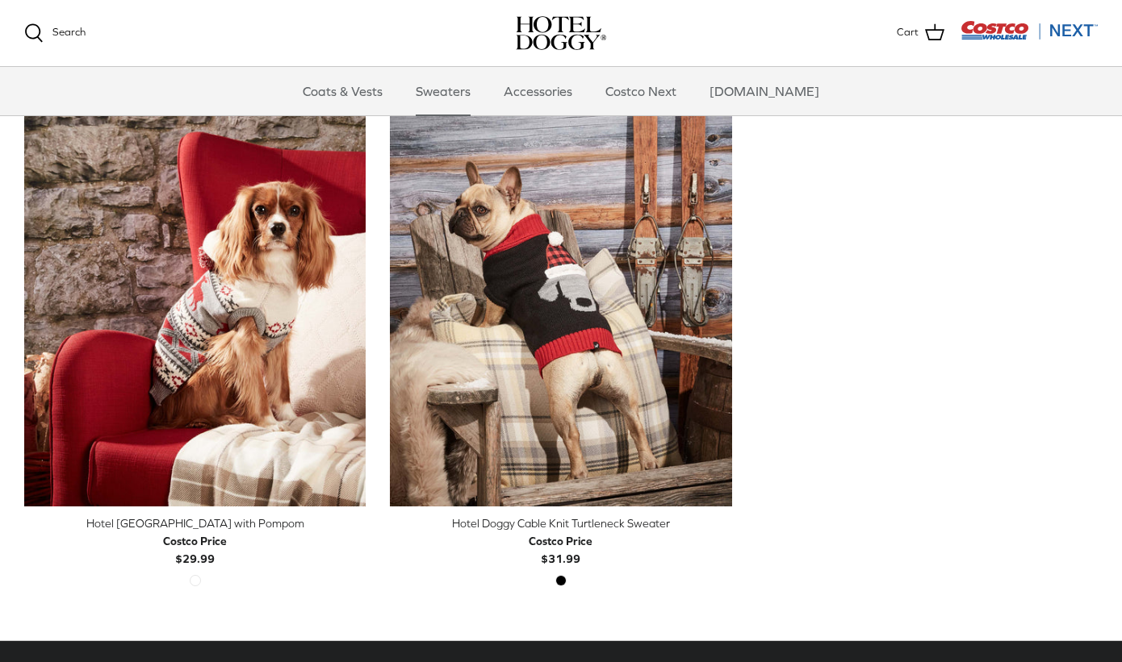
click at [543, 524] on div "Hotel Doggy Cable Knit Turtleneck Sweater" at bounding box center [560, 524] width 341 height 18
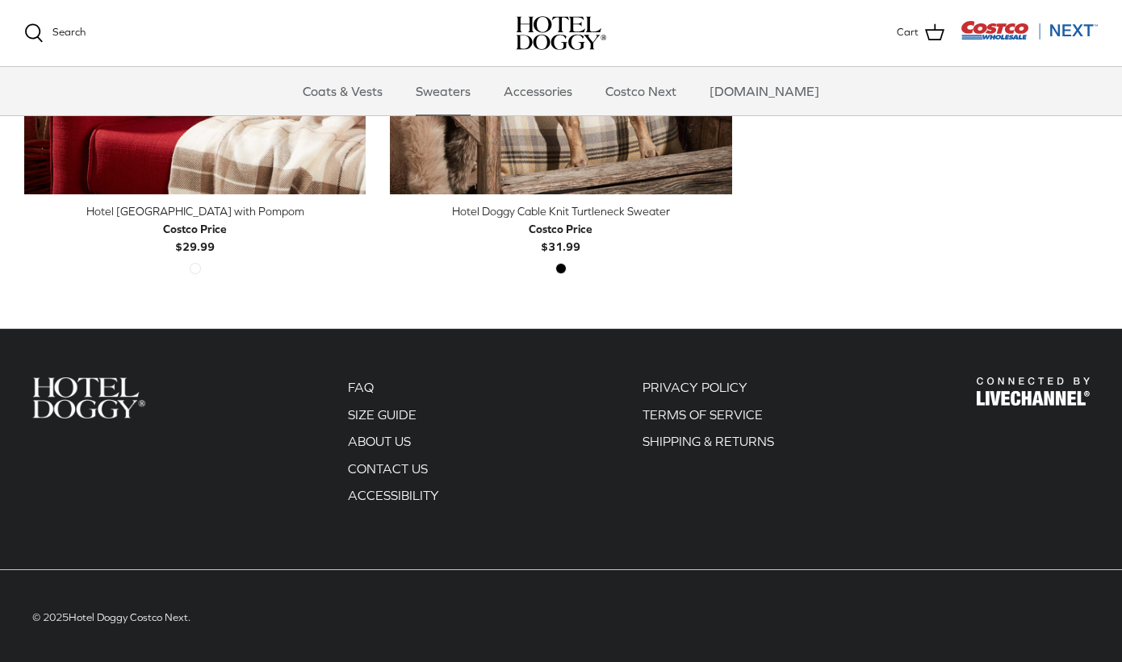
scroll to position [729, 0]
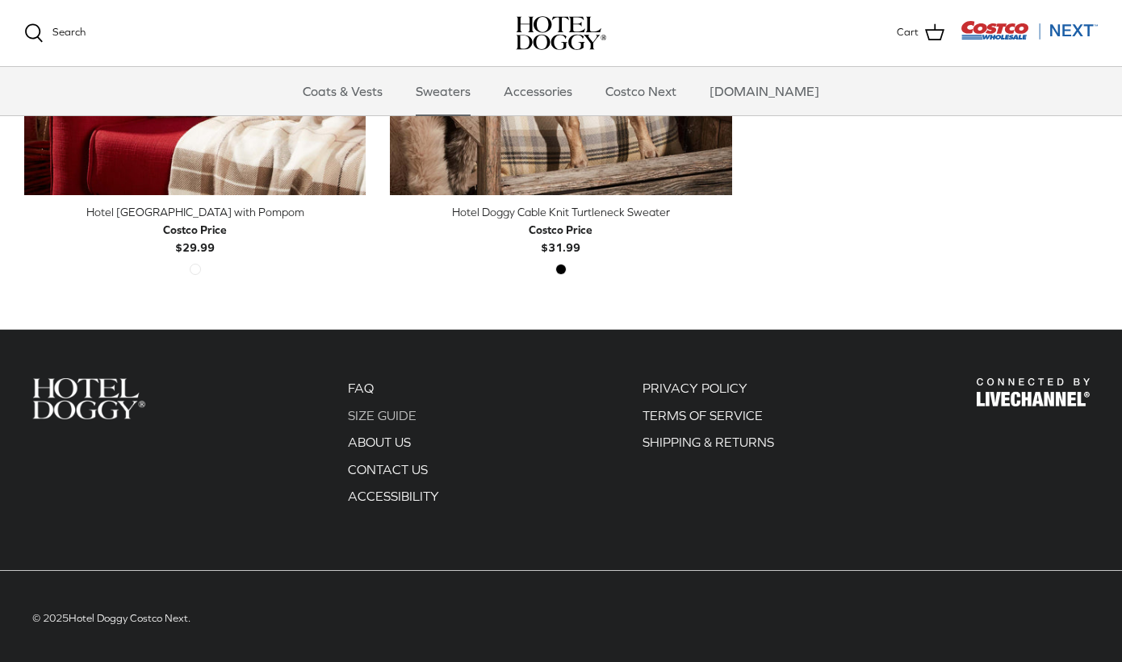
click at [387, 412] on link "SIZE GUIDE" at bounding box center [382, 415] width 69 height 15
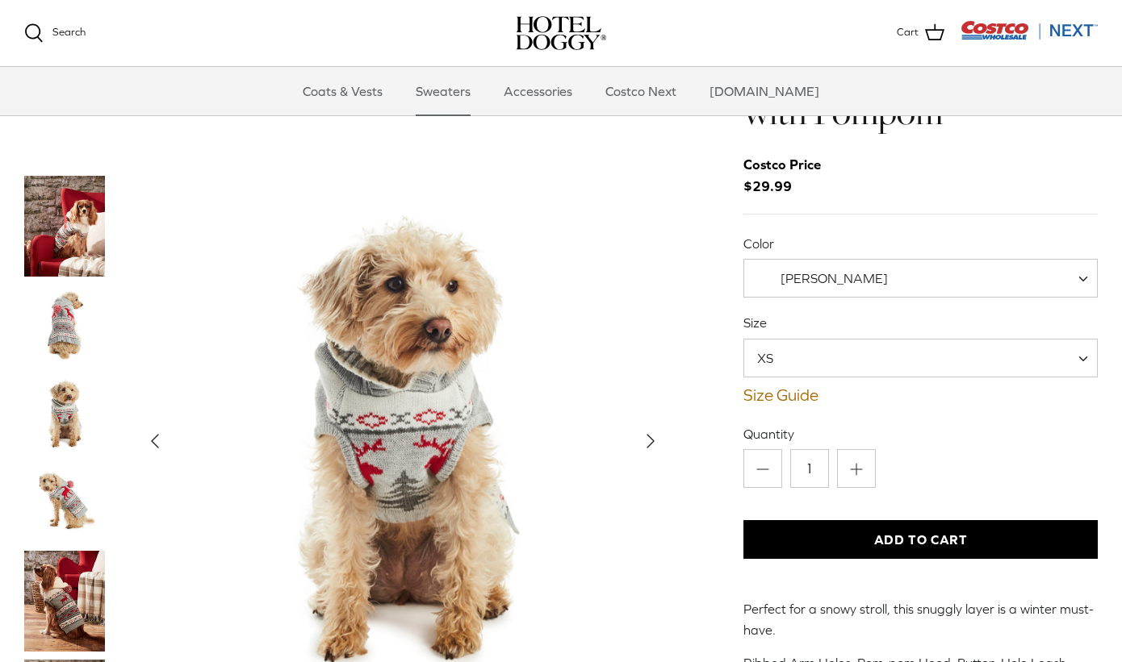
scroll to position [88, 0]
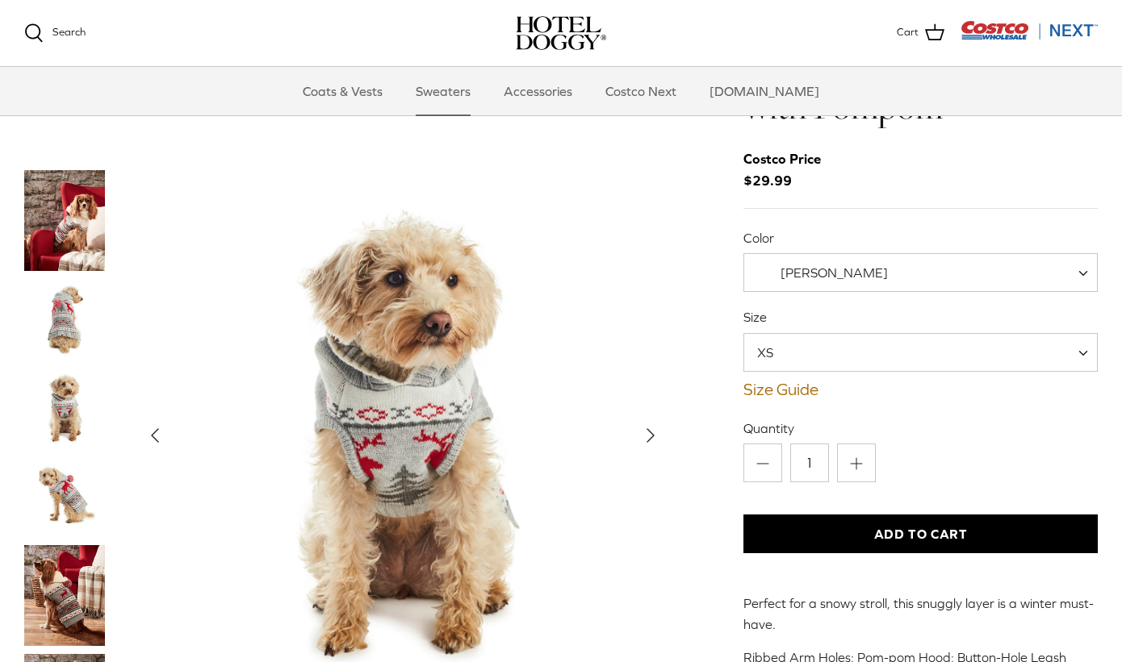
click at [68, 279] on img "Thumbnail Link" at bounding box center [64, 319] width 81 height 81
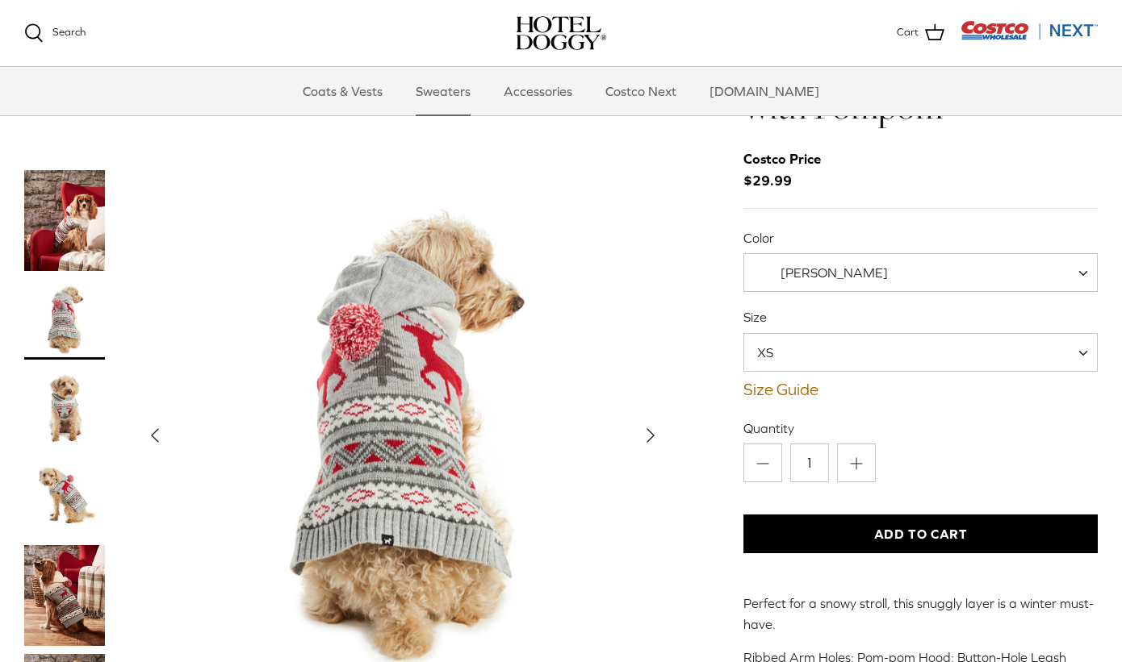
click at [66, 457] on img "Thumbnail Link" at bounding box center [64, 497] width 81 height 81
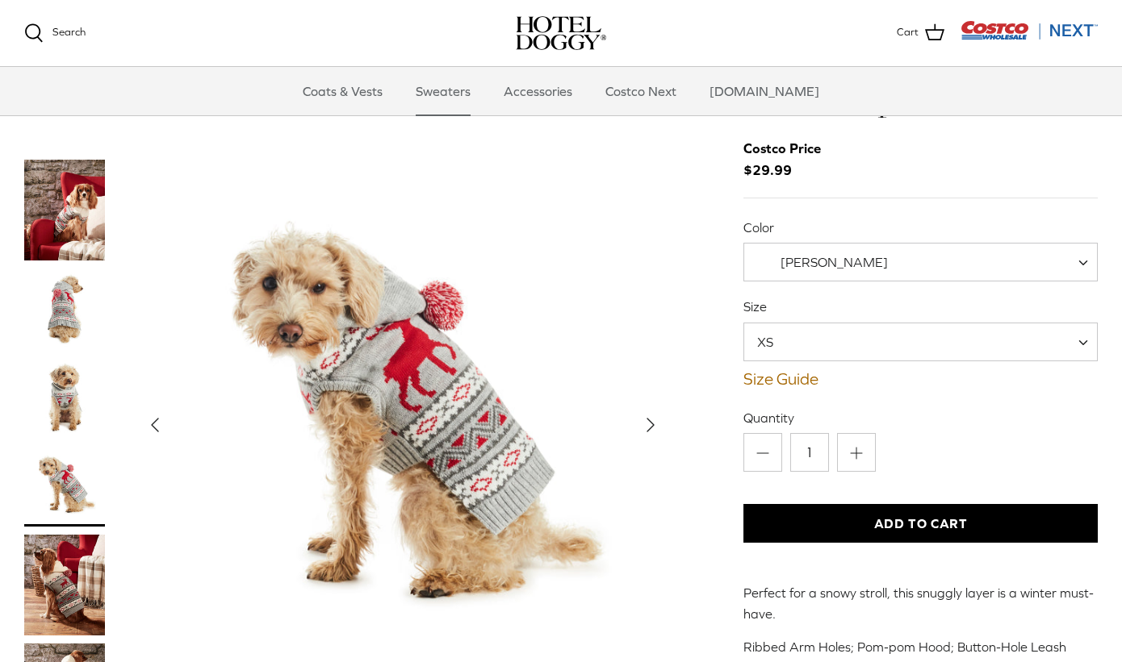
scroll to position [94, 0]
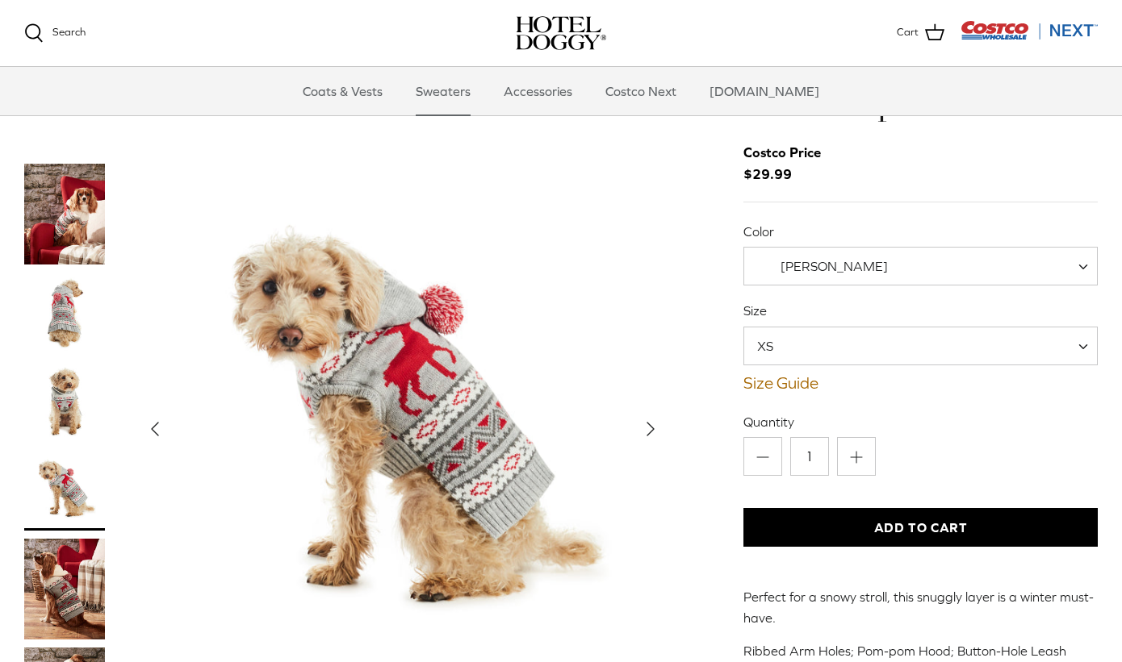
click at [35, 543] on img "Thumbnail Link" at bounding box center [64, 589] width 81 height 101
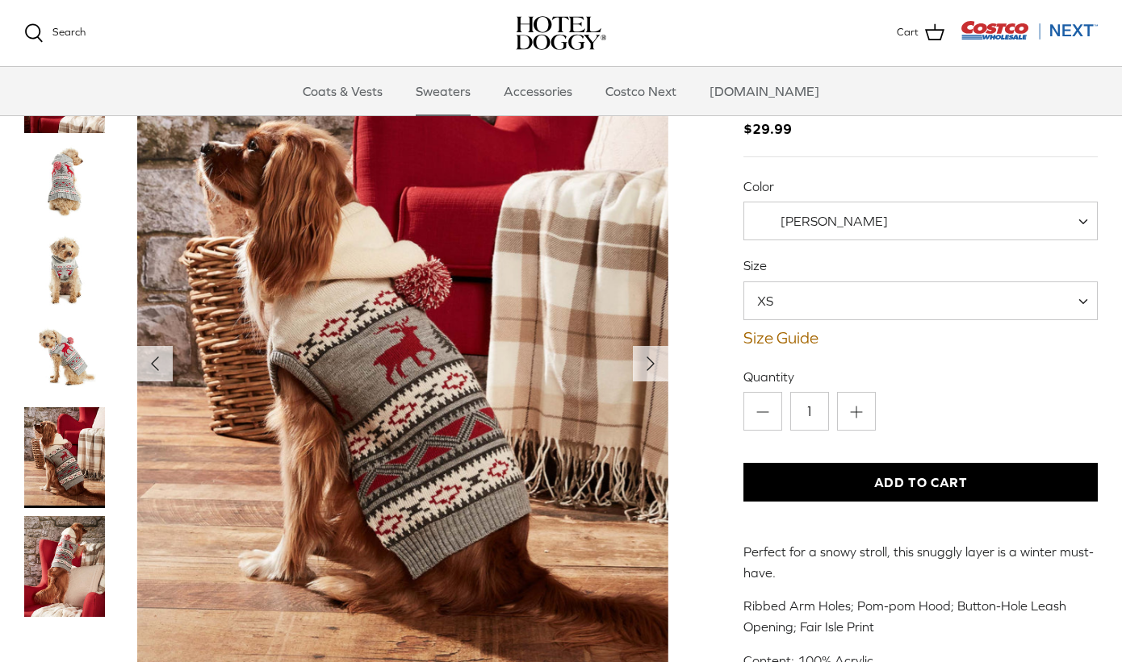
scroll to position [119, 0]
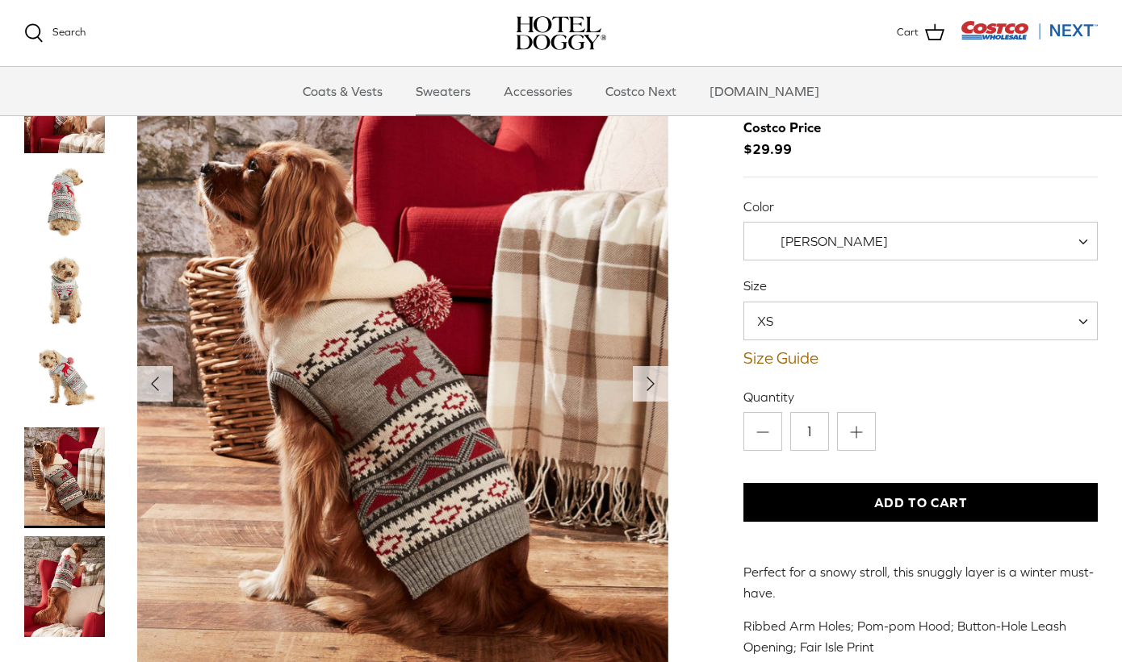
click at [73, 537] on img "Thumbnail Link" at bounding box center [64, 587] width 81 height 101
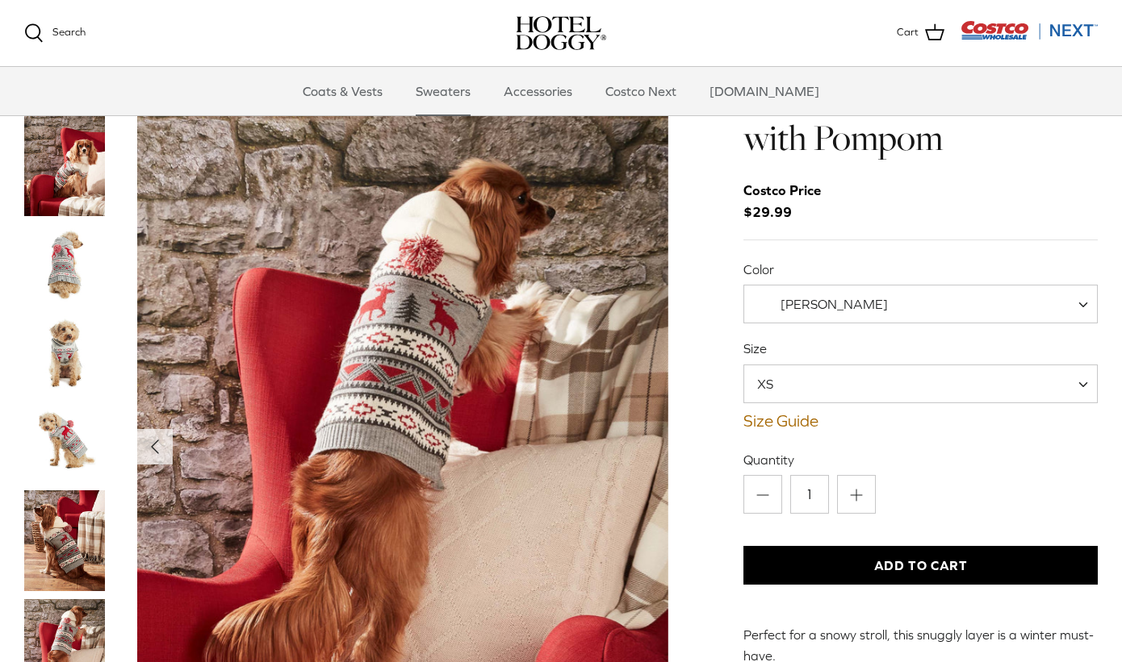
scroll to position [56, 0]
click at [89, 491] on img "Thumbnail Link" at bounding box center [64, 541] width 81 height 101
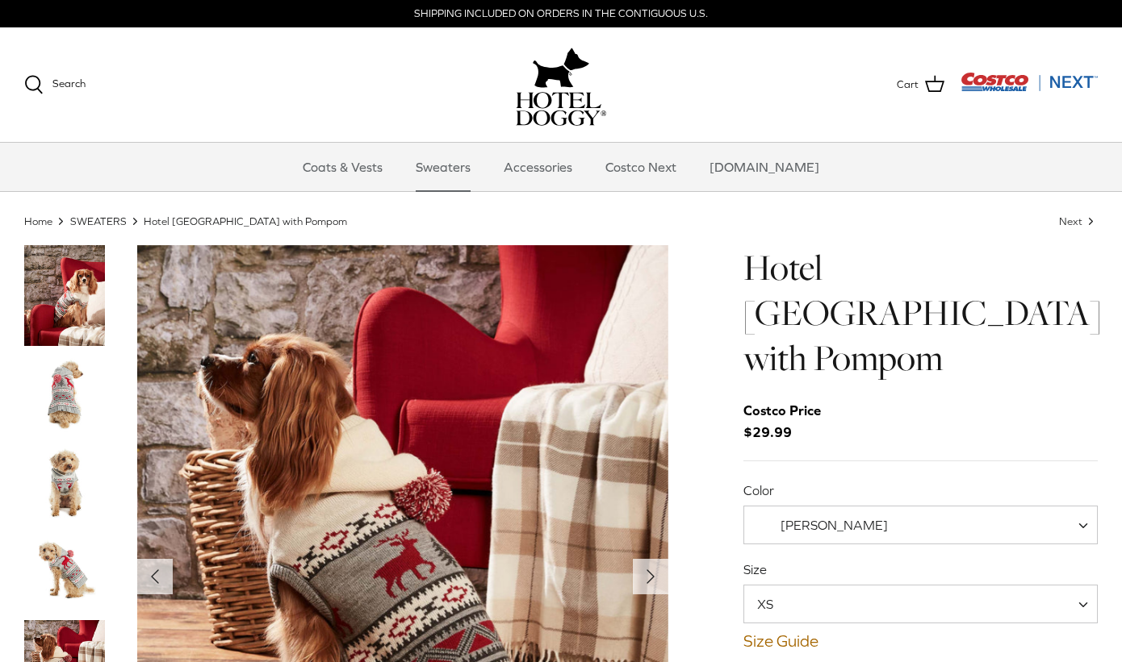
scroll to position [0, 0]
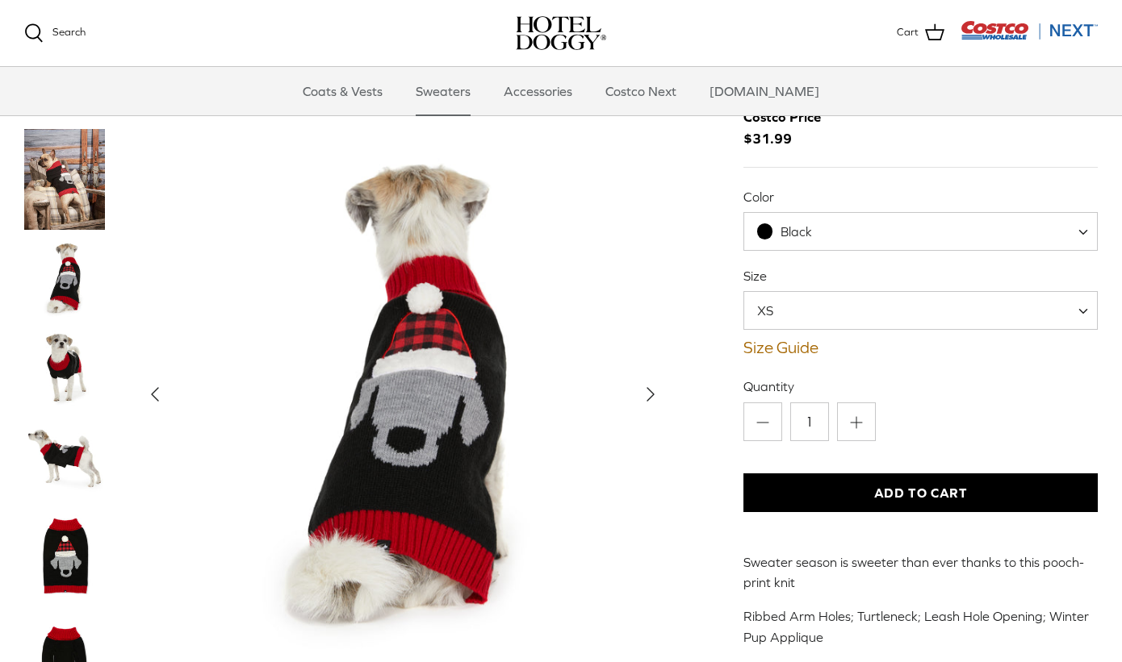
scroll to position [82, 0]
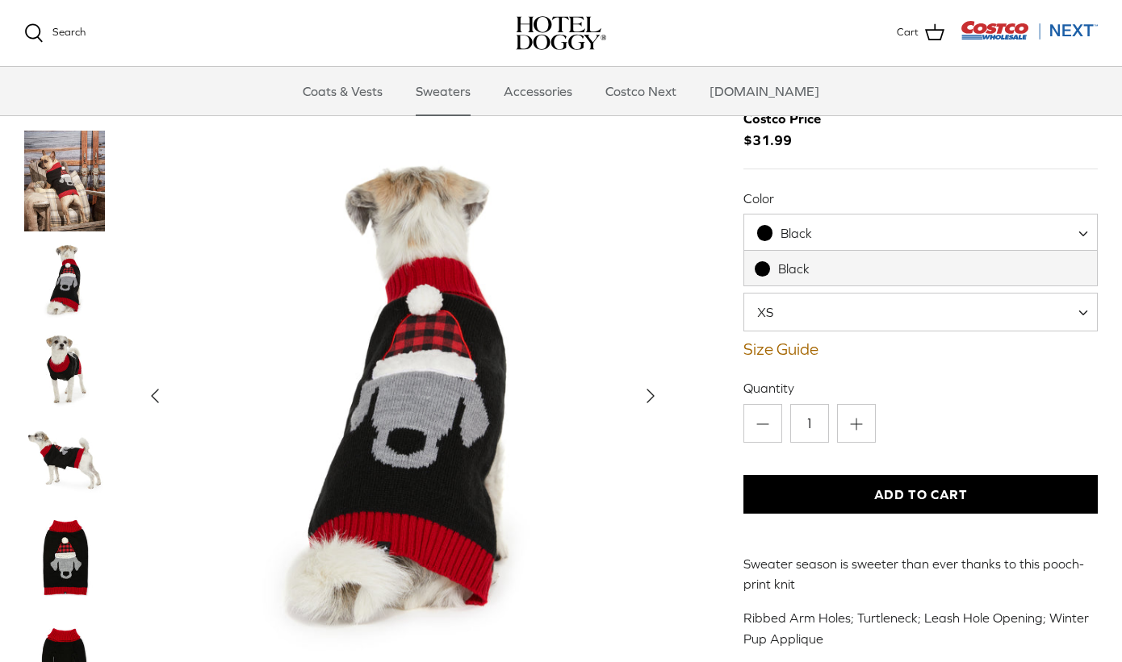
click at [797, 240] on div "Black" at bounding box center [784, 233] width 55 height 17
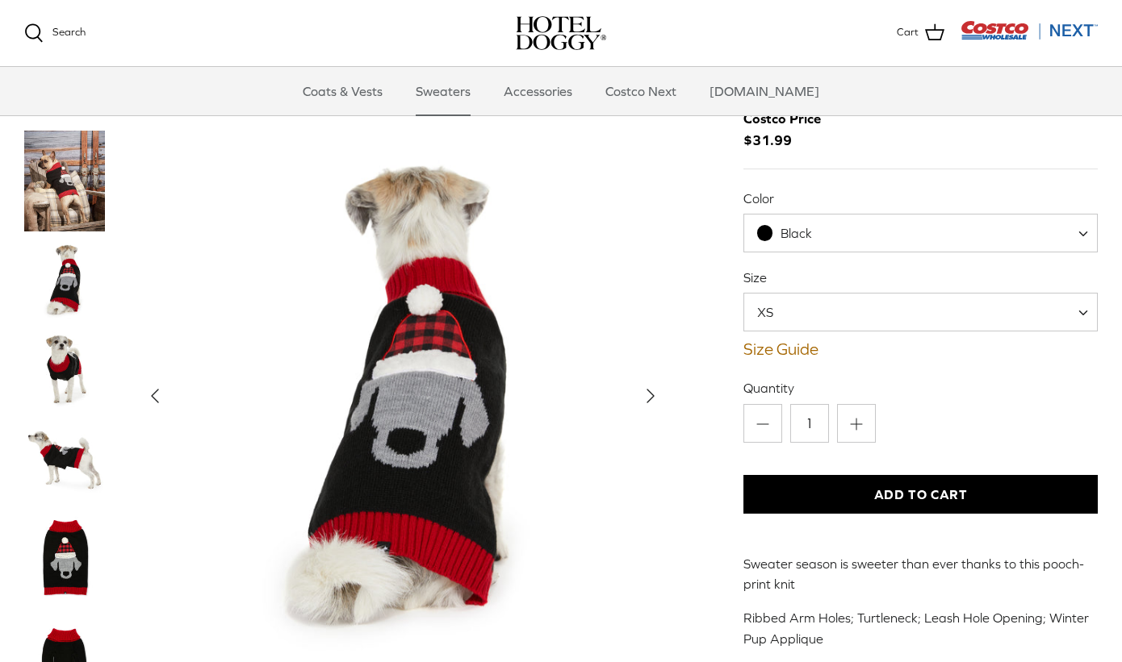
click at [796, 238] on span "Black" at bounding box center [795, 233] width 31 height 15
click at [790, 313] on span "XS" at bounding box center [774, 312] width 61 height 18
select select "M"
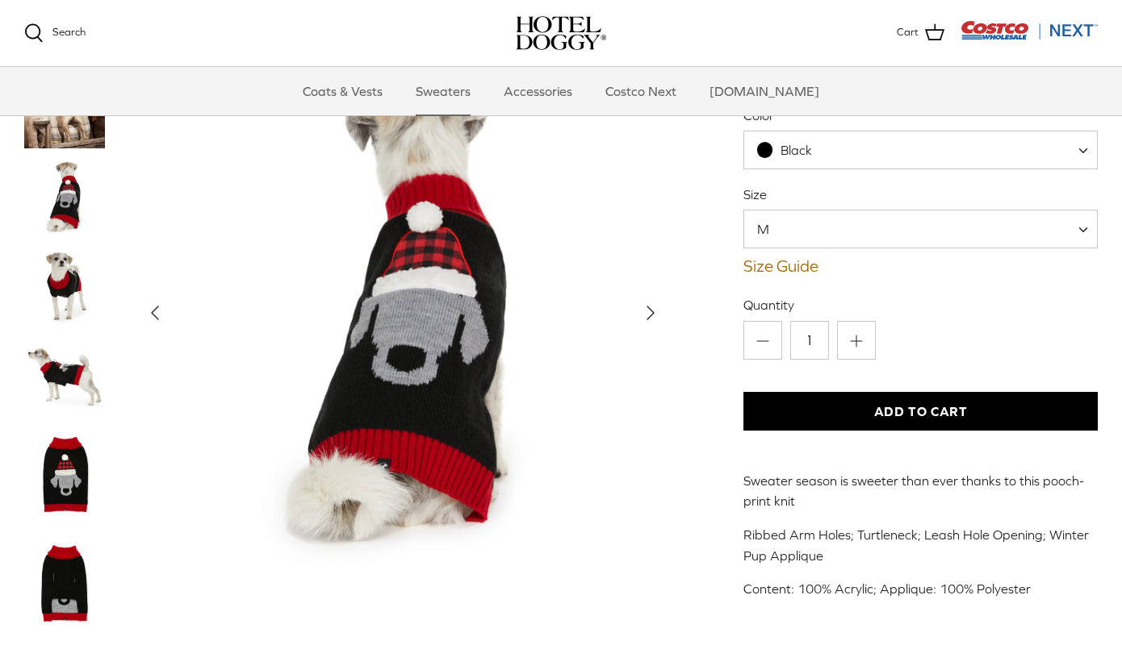
scroll to position [153, 0]
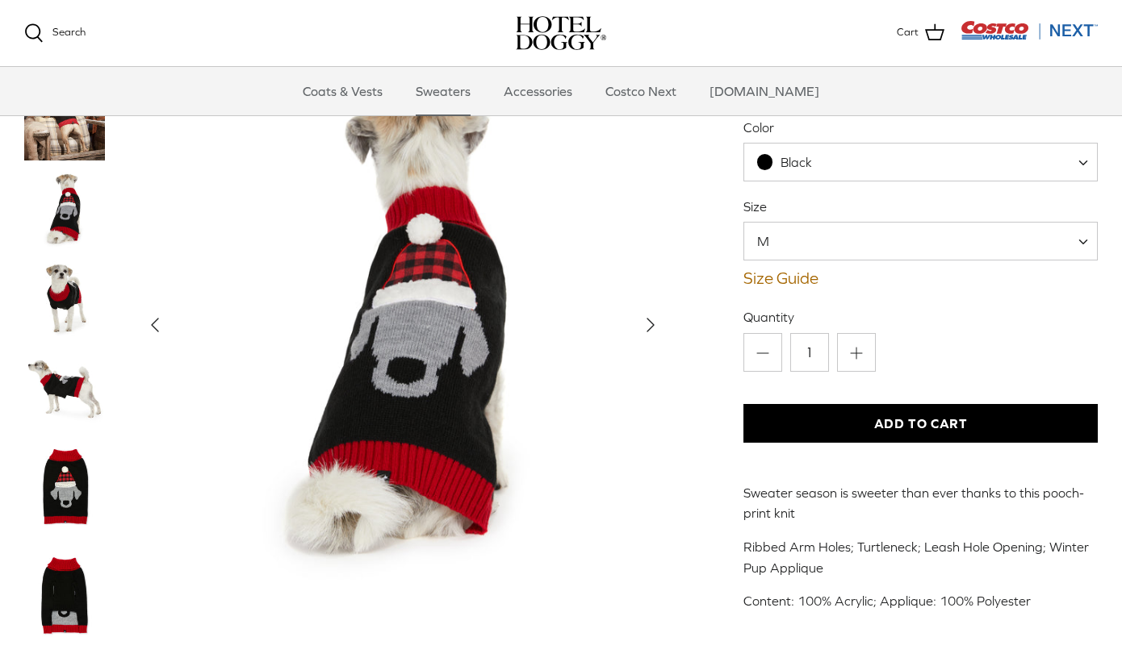
click at [65, 390] on img "Thumbnail Link" at bounding box center [64, 386] width 81 height 81
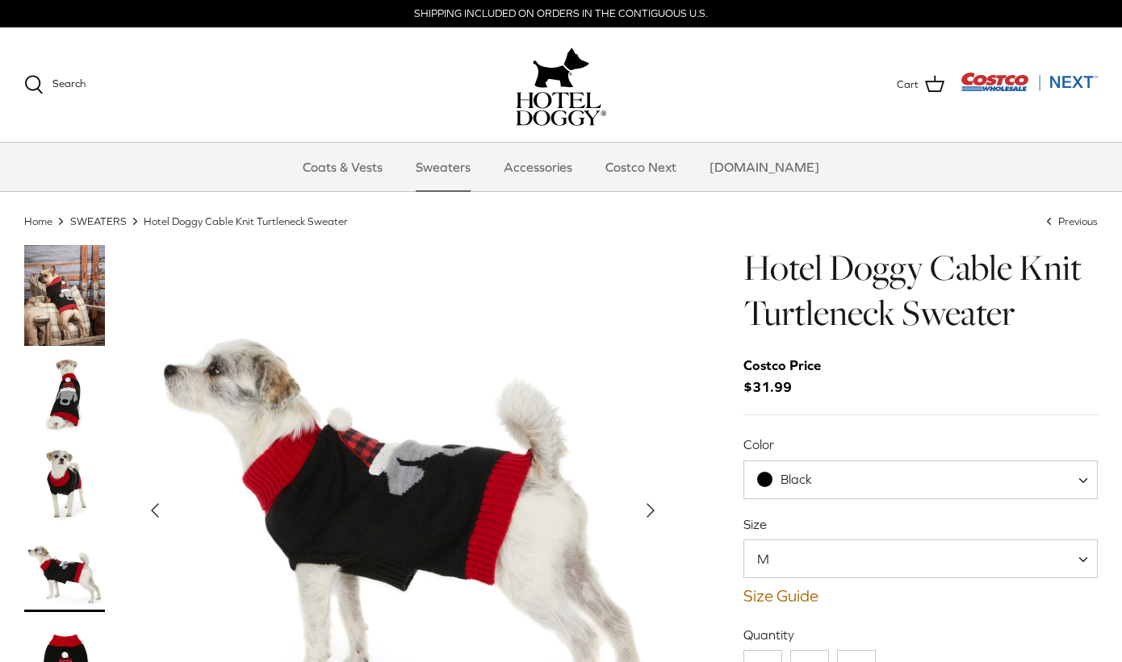
scroll to position [0, 0]
